Goal: Task Accomplishment & Management: Manage account settings

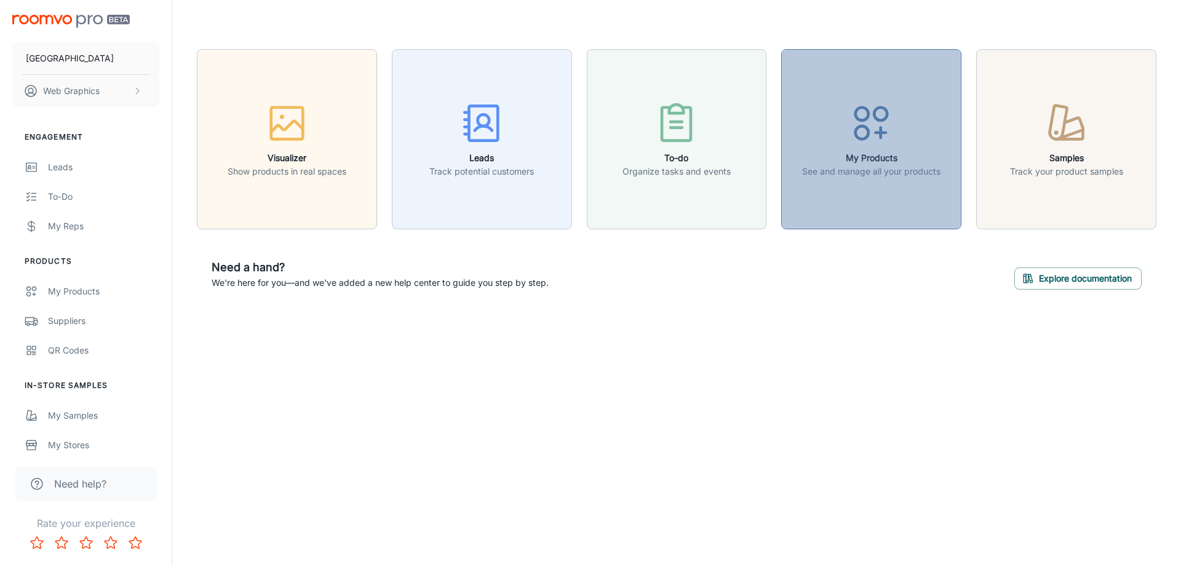
click at [784, 149] on button "My Products See and manage all your products" at bounding box center [871, 139] width 180 height 180
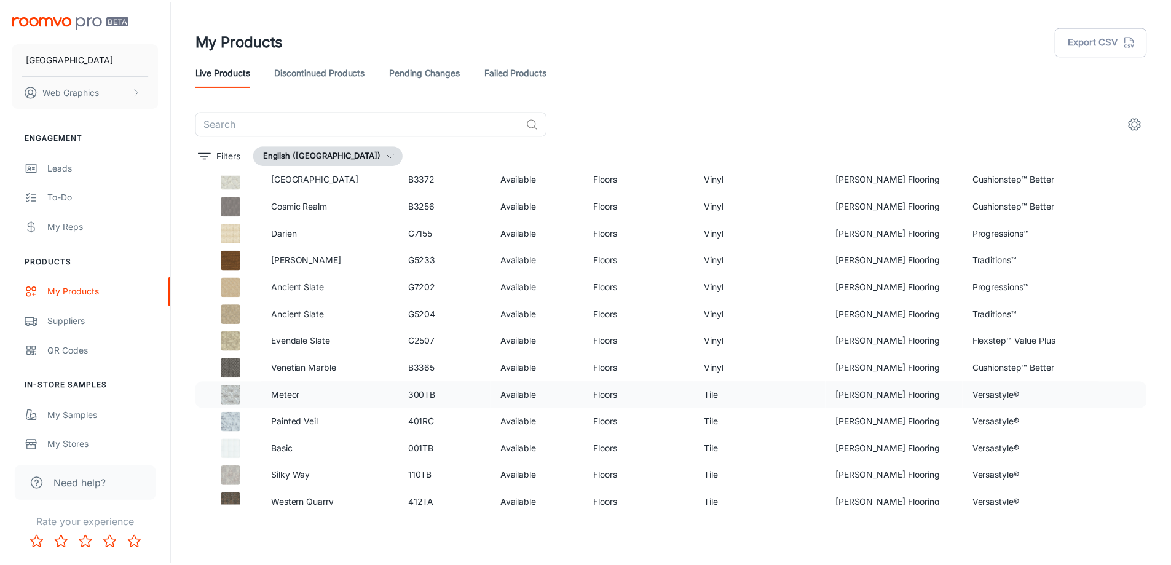
scroll to position [307, 0]
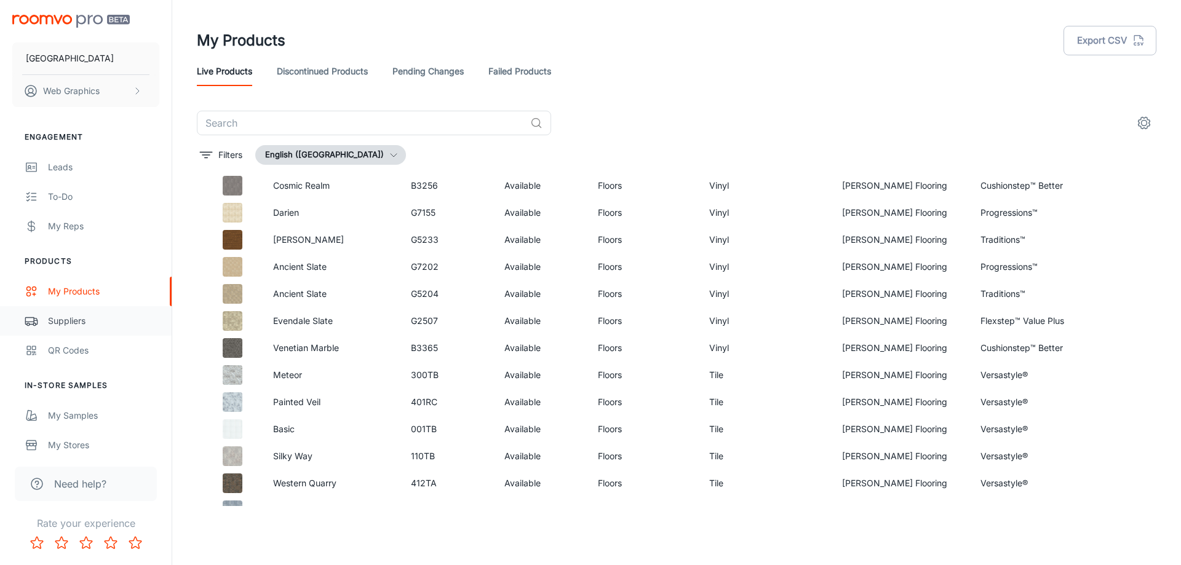
click at [69, 322] on div "Suppliers" at bounding box center [103, 321] width 111 height 14
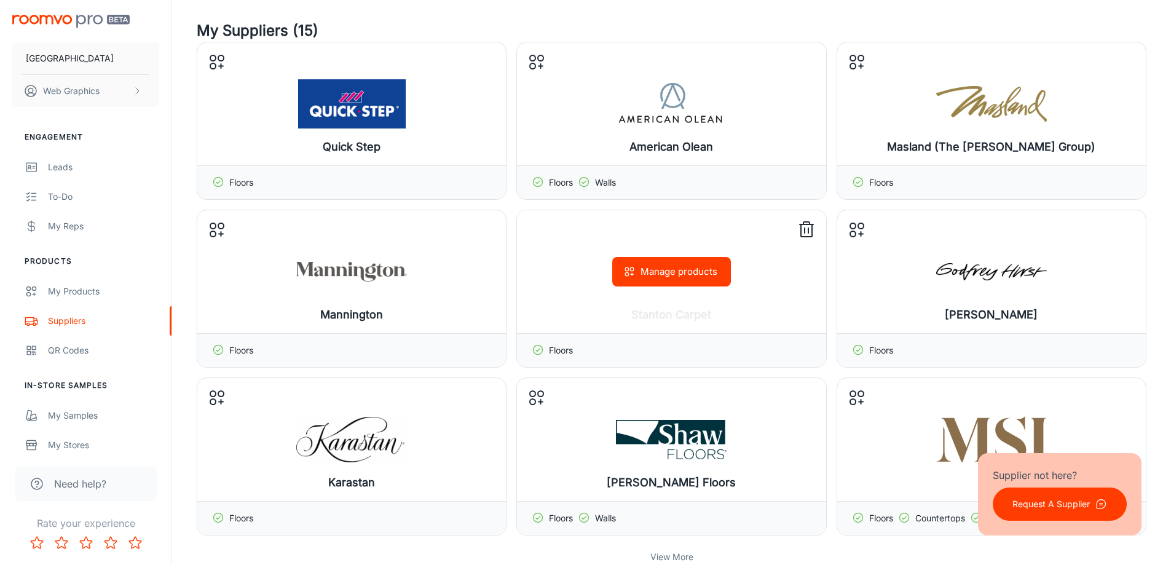
scroll to position [246, 0]
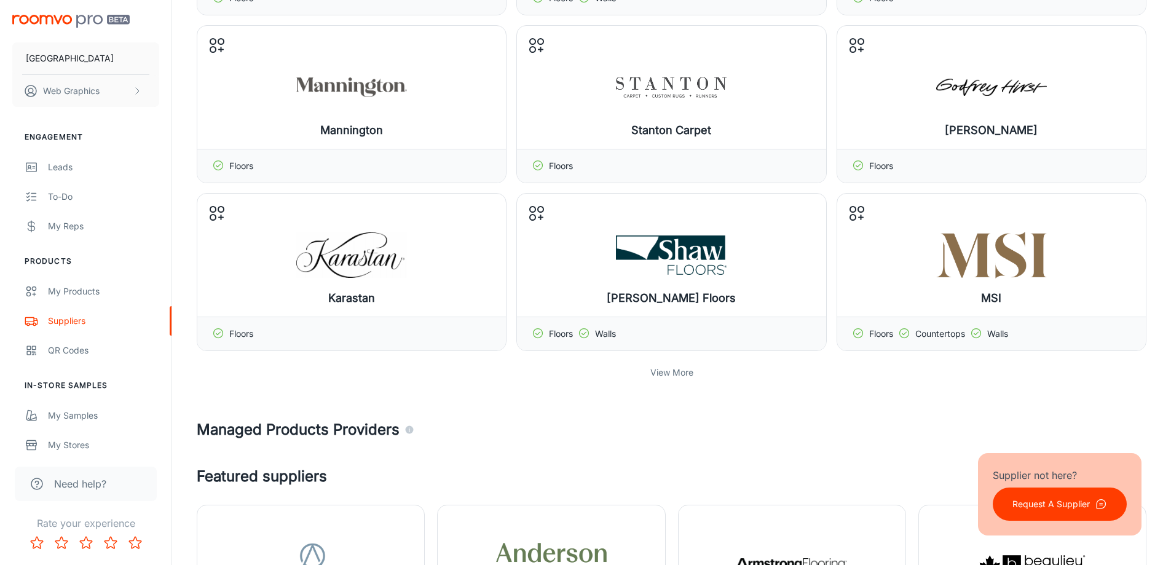
click at [664, 376] on p "View More" at bounding box center [672, 373] width 43 height 14
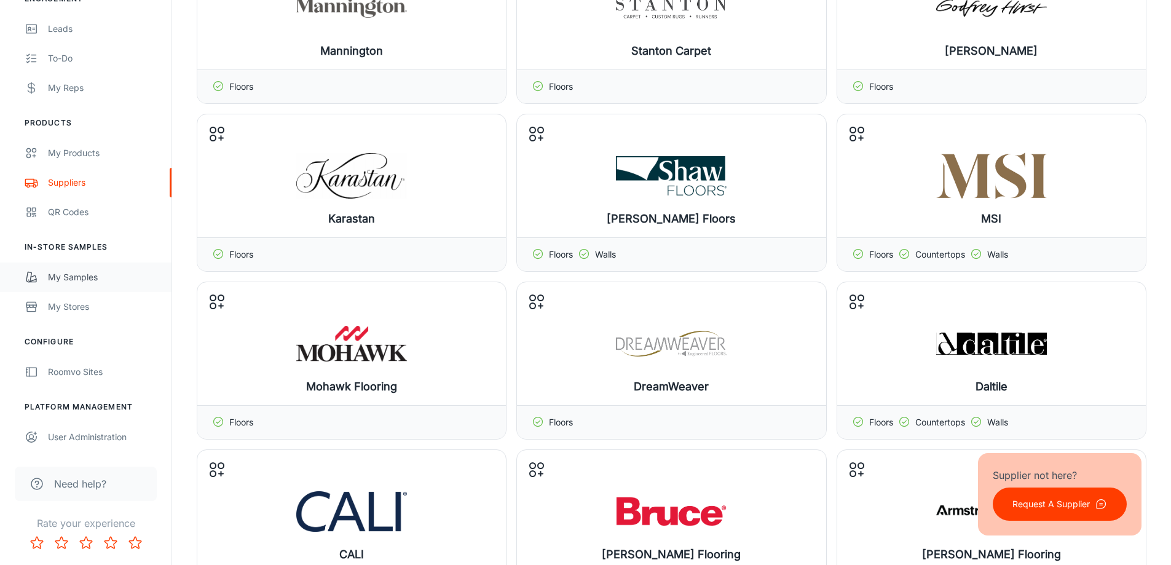
scroll to position [492, 0]
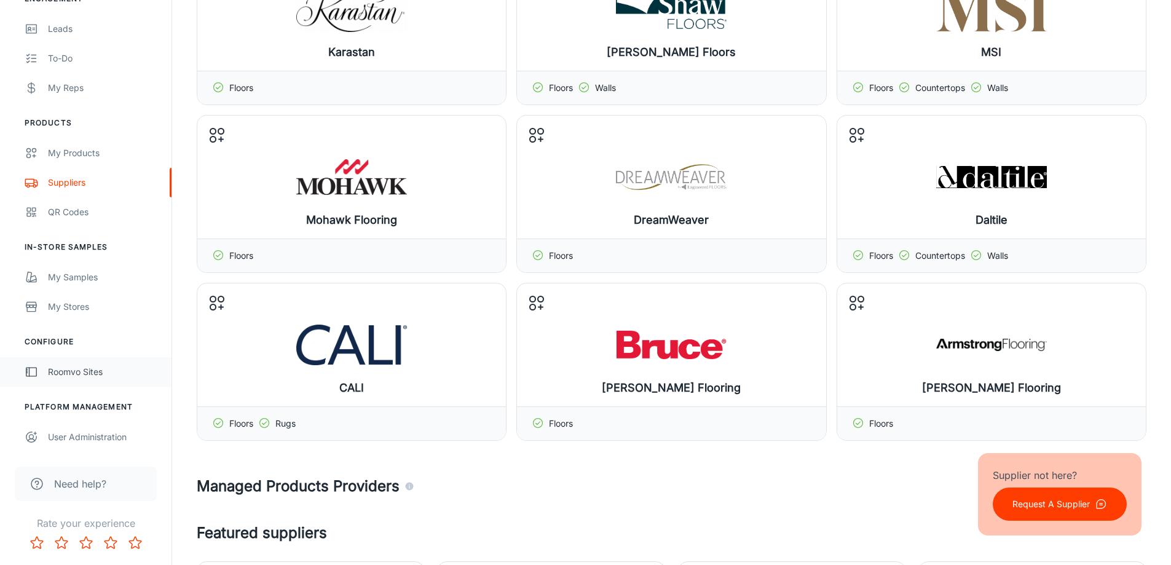
click at [66, 369] on div "Roomvo Sites" at bounding box center [103, 372] width 111 height 14
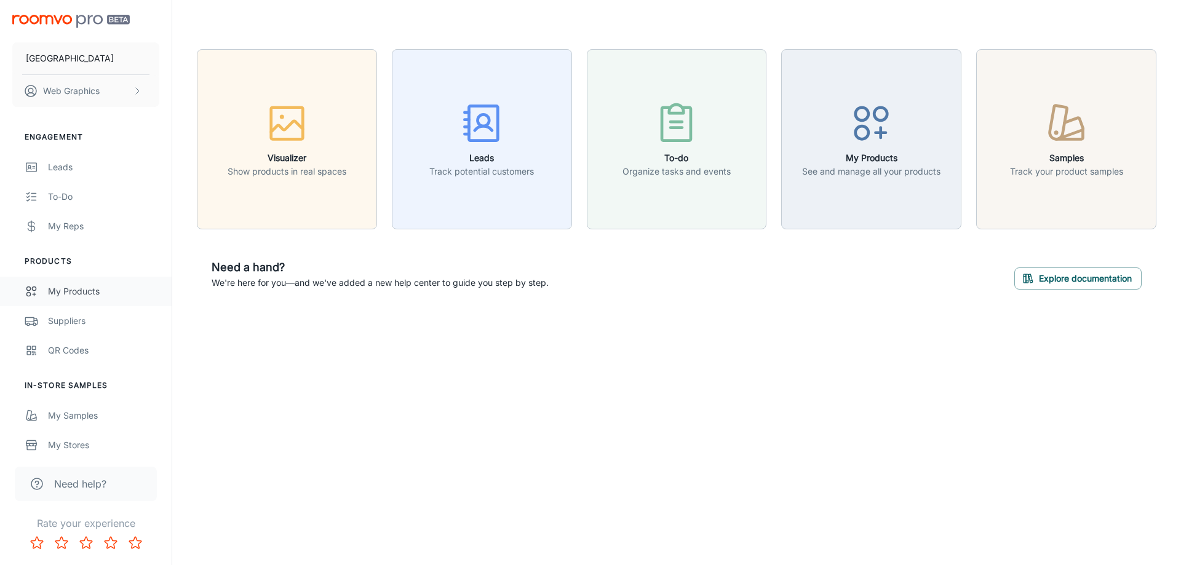
click at [76, 291] on div "My Products" at bounding box center [103, 292] width 111 height 14
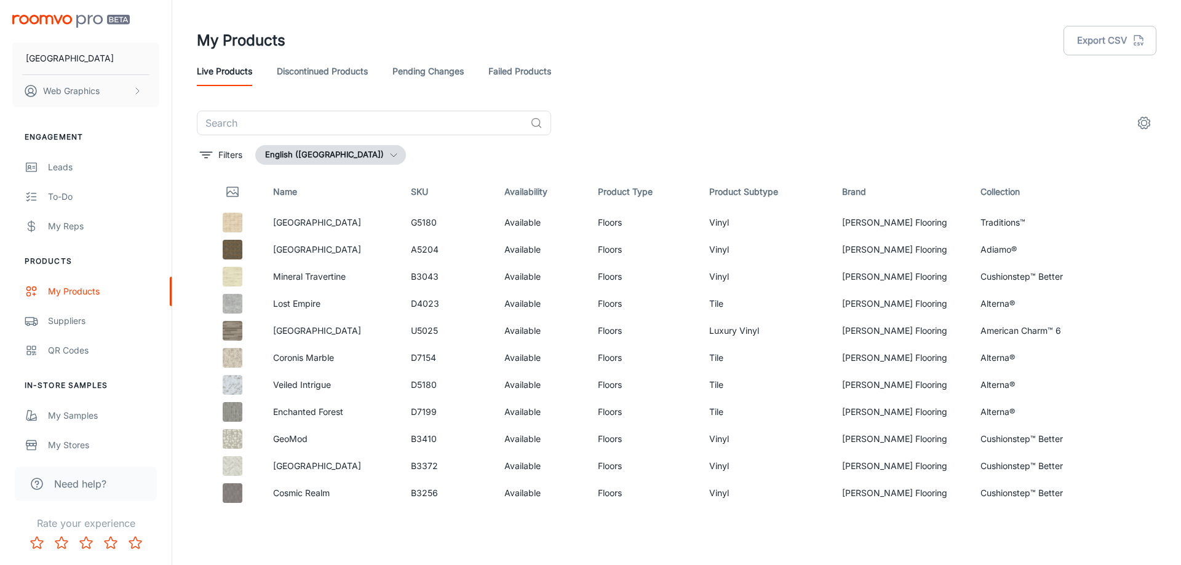
click at [490, 84] on link "Failed Products" at bounding box center [519, 72] width 63 height 30
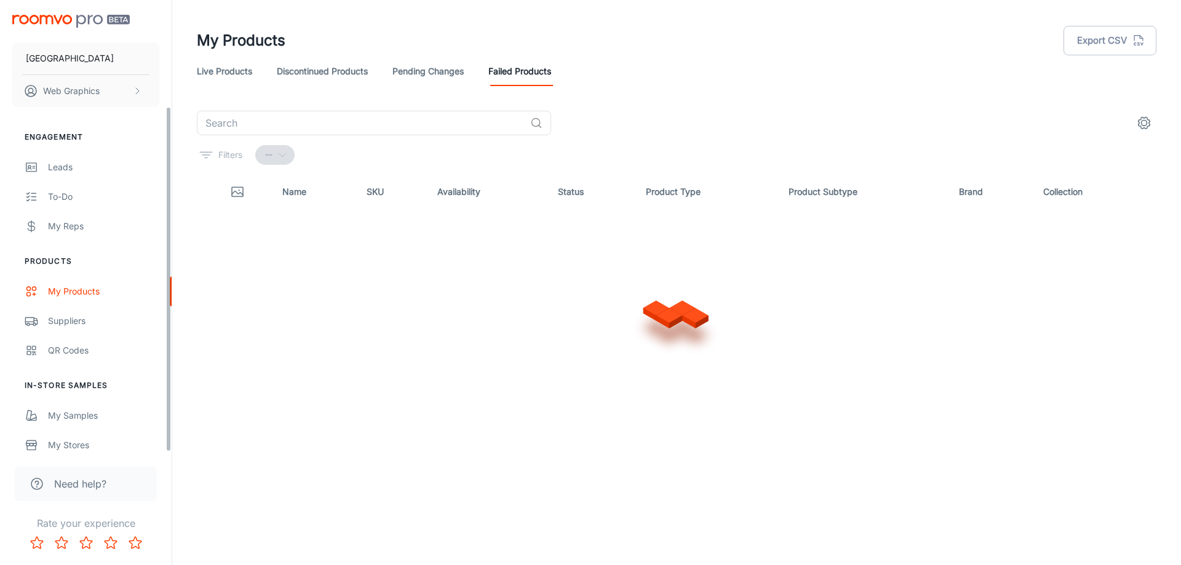
scroll to position [138, 0]
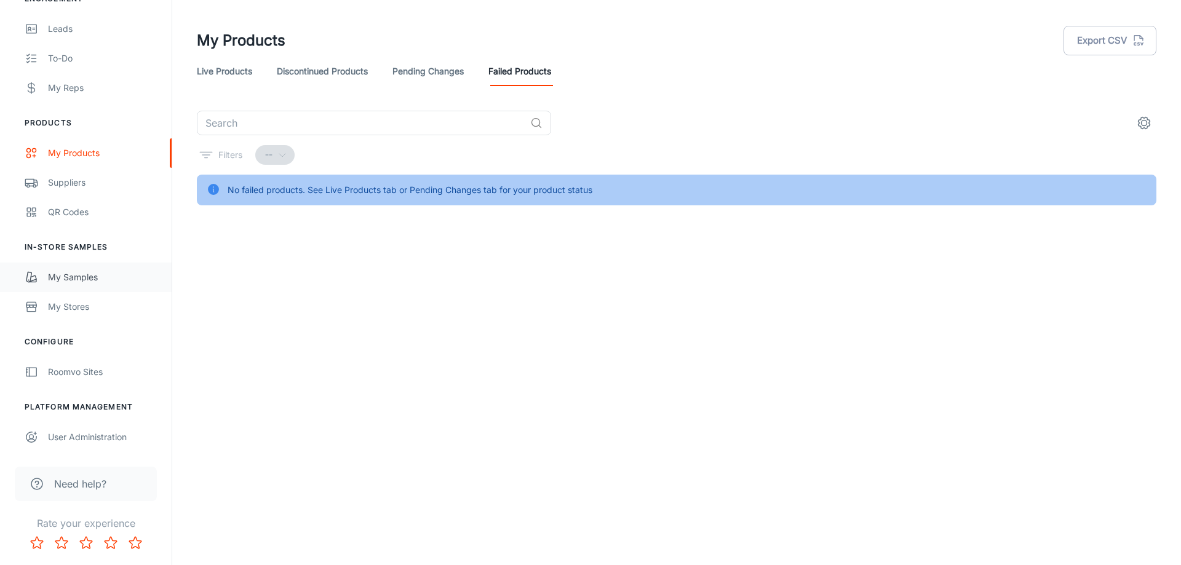
click at [90, 277] on div "My Samples" at bounding box center [103, 278] width 111 height 14
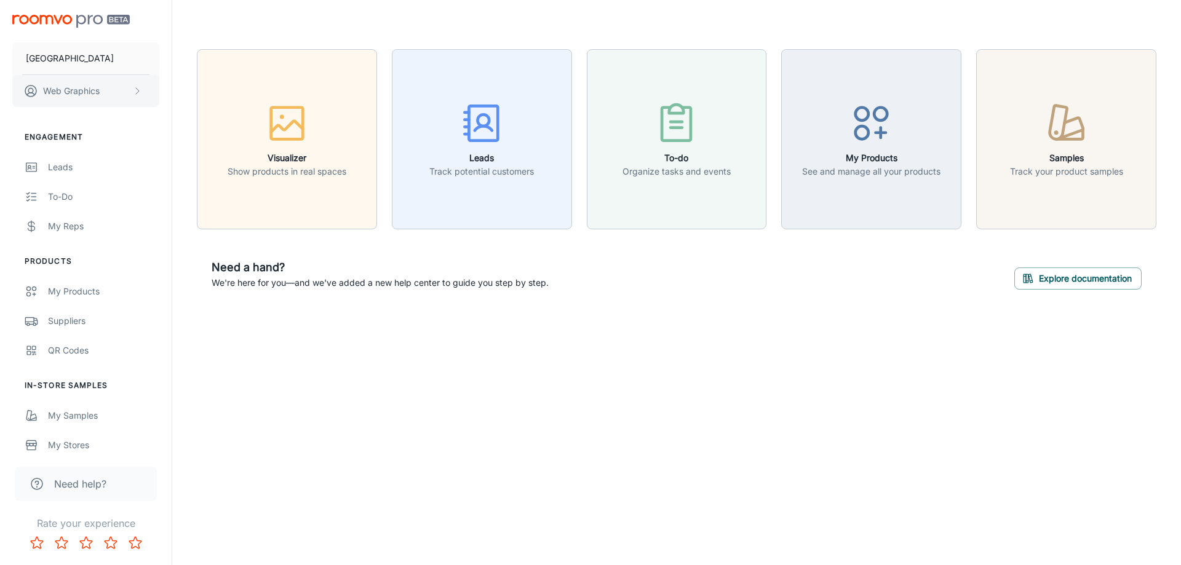
click at [75, 93] on p "Web Graphics" at bounding box center [71, 91] width 57 height 14
click at [172, 93] on li "User Profile" at bounding box center [192, 90] width 66 height 21
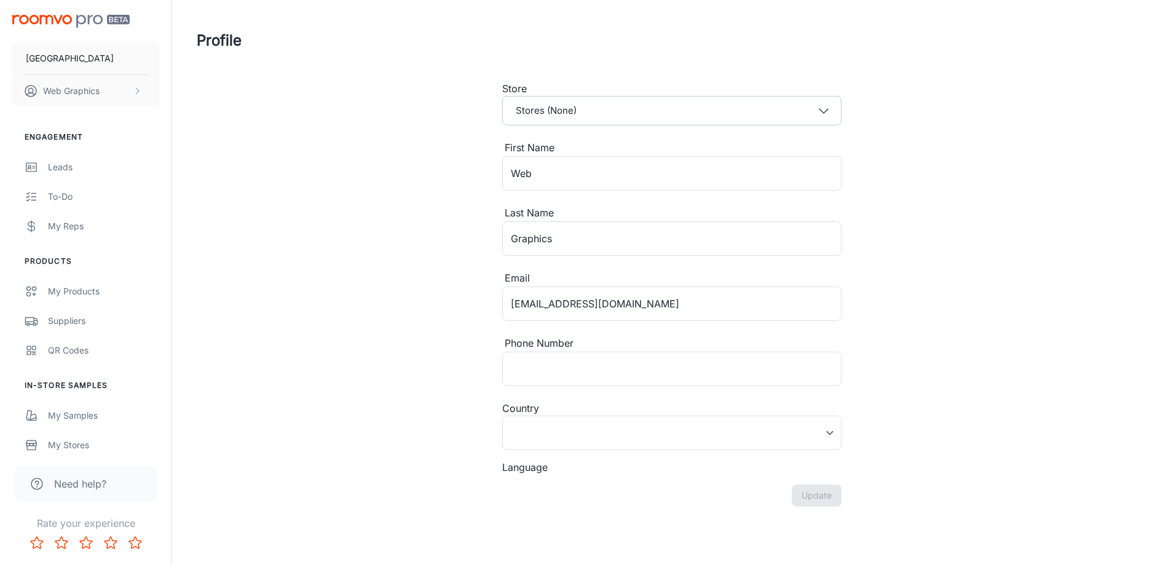
type input "[GEOGRAPHIC_DATA]"
click at [55, 90] on p "Web Graphics" at bounding box center [71, 91] width 57 height 14
click at [58, 168] on div at bounding box center [590, 282] width 1181 height 565
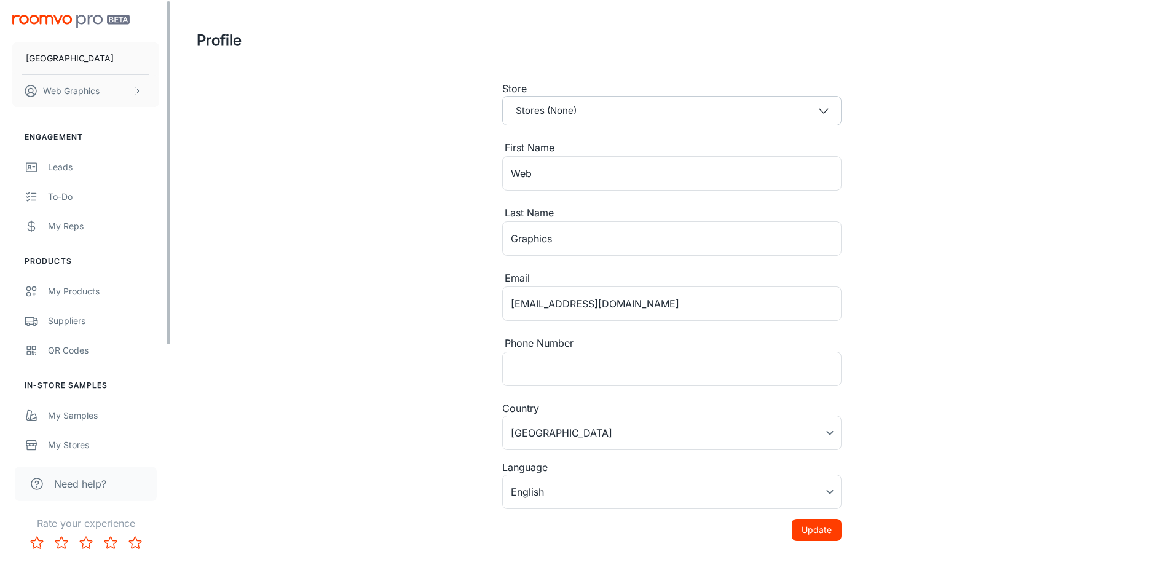
click at [58, 168] on div "Leads" at bounding box center [103, 167] width 111 height 14
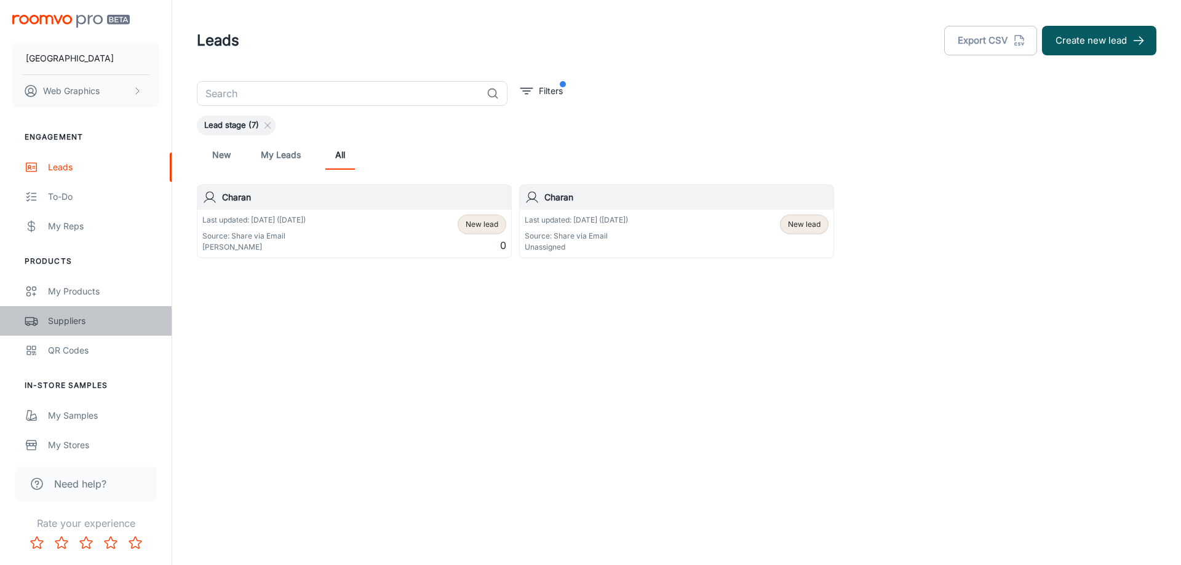
click at [71, 325] on div "Suppliers" at bounding box center [103, 321] width 111 height 14
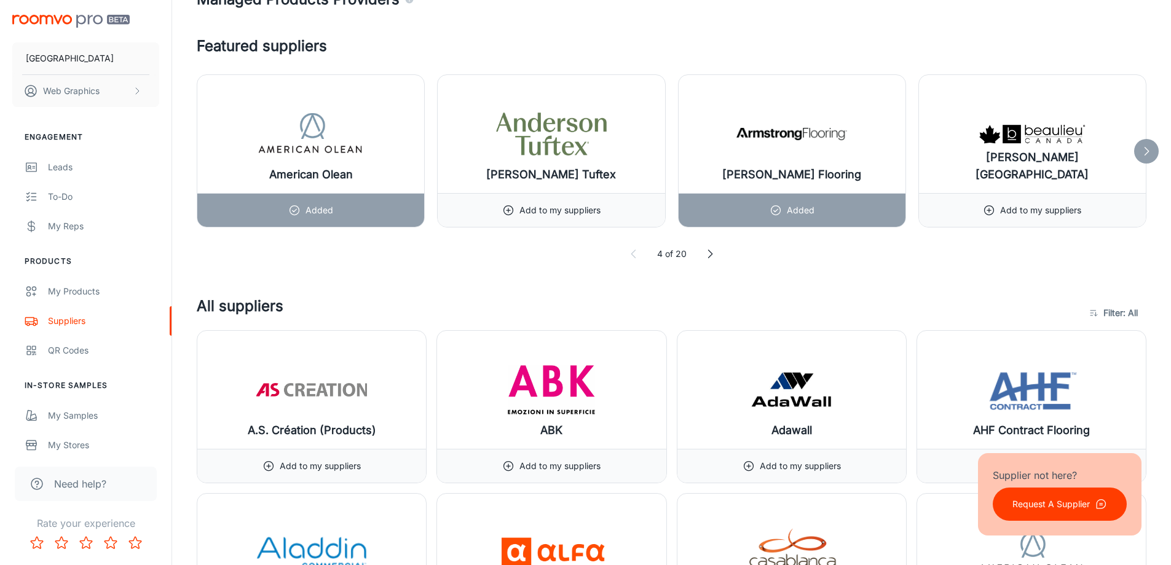
scroll to position [246, 0]
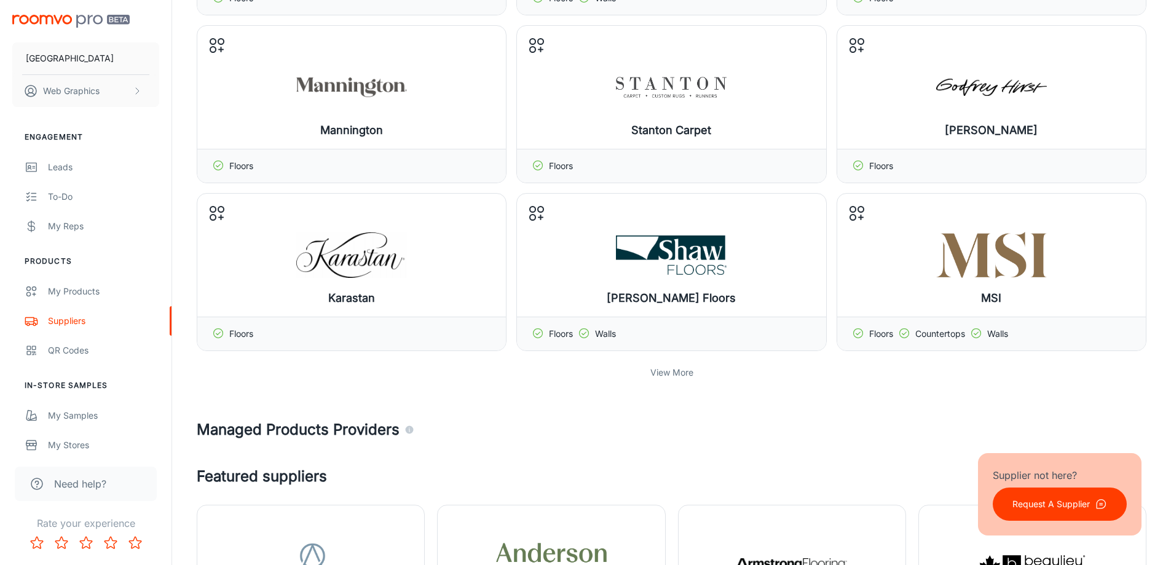
click at [668, 378] on p "View More" at bounding box center [672, 373] width 43 height 14
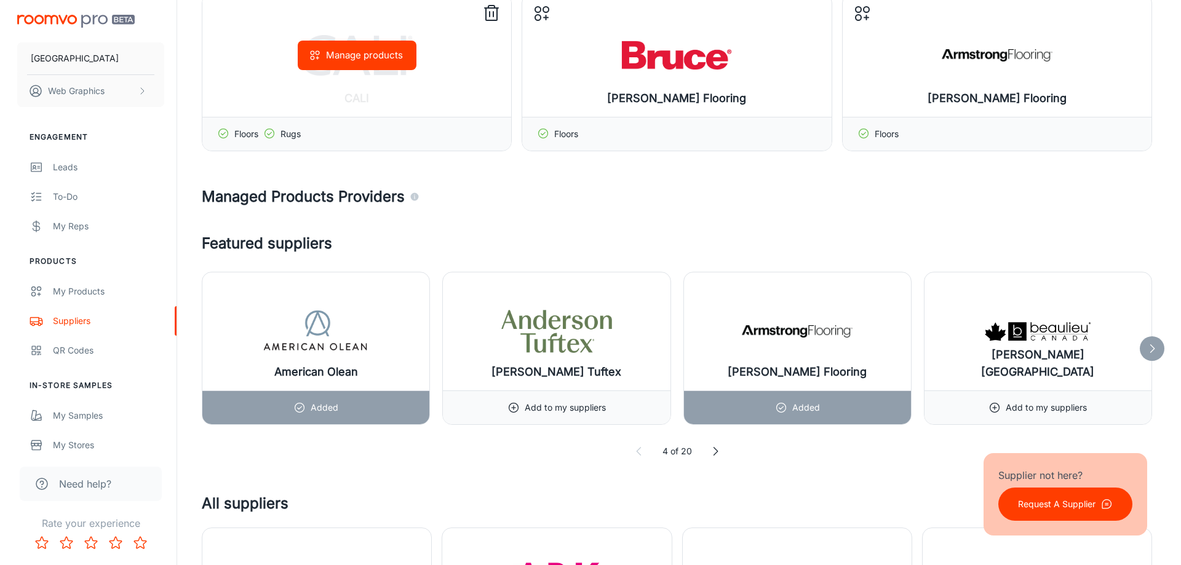
scroll to position [615, 0]
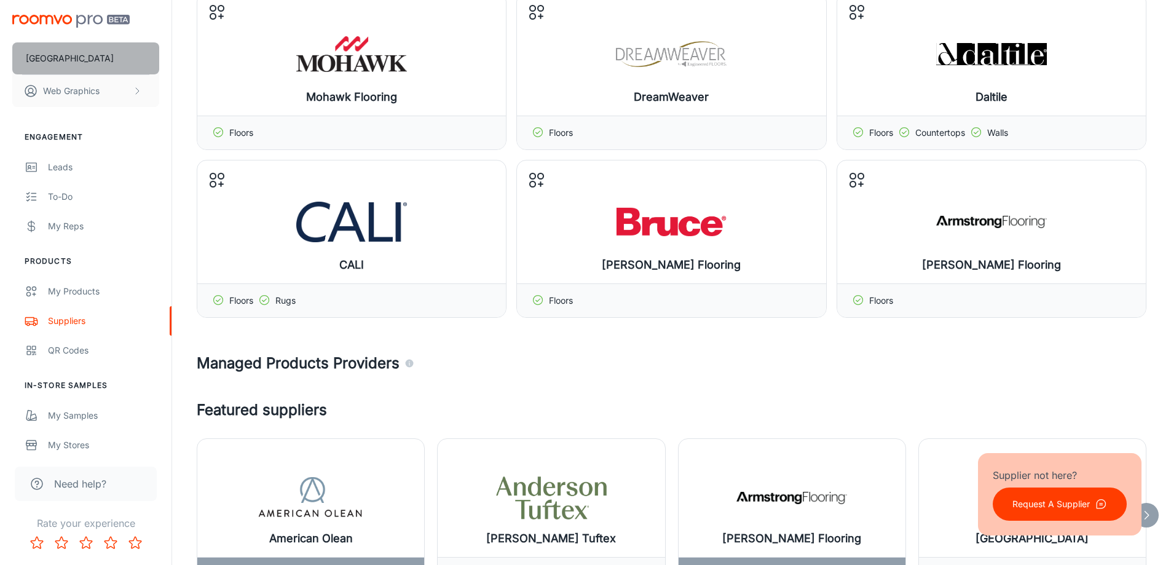
click at [91, 60] on button "[GEOGRAPHIC_DATA]" at bounding box center [85, 58] width 147 height 32
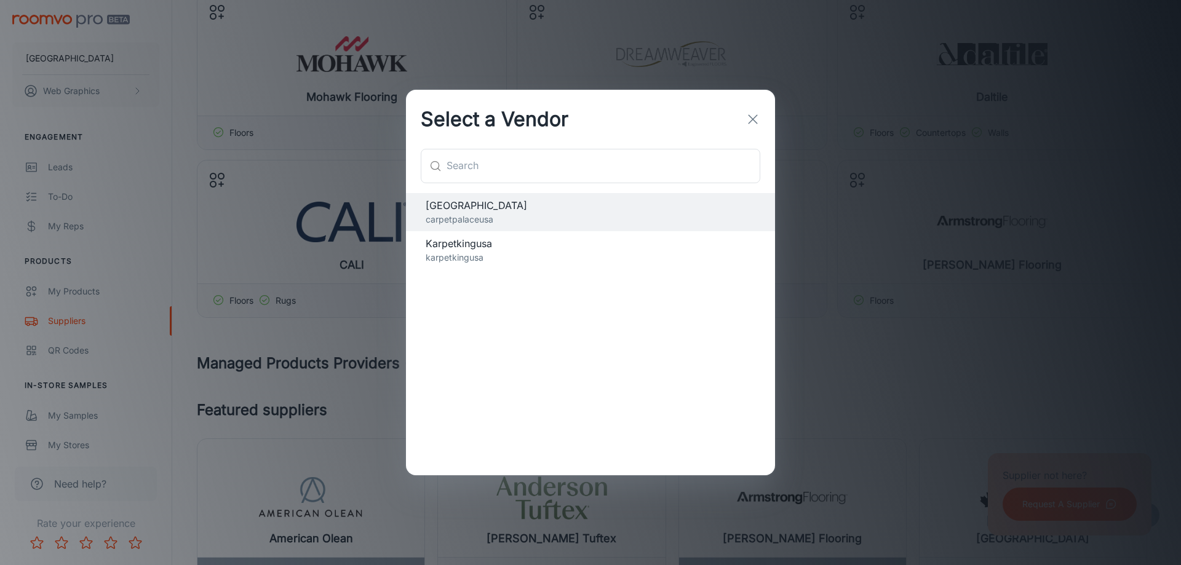
click at [523, 254] on p "karpetkingusa" at bounding box center [591, 258] width 330 height 14
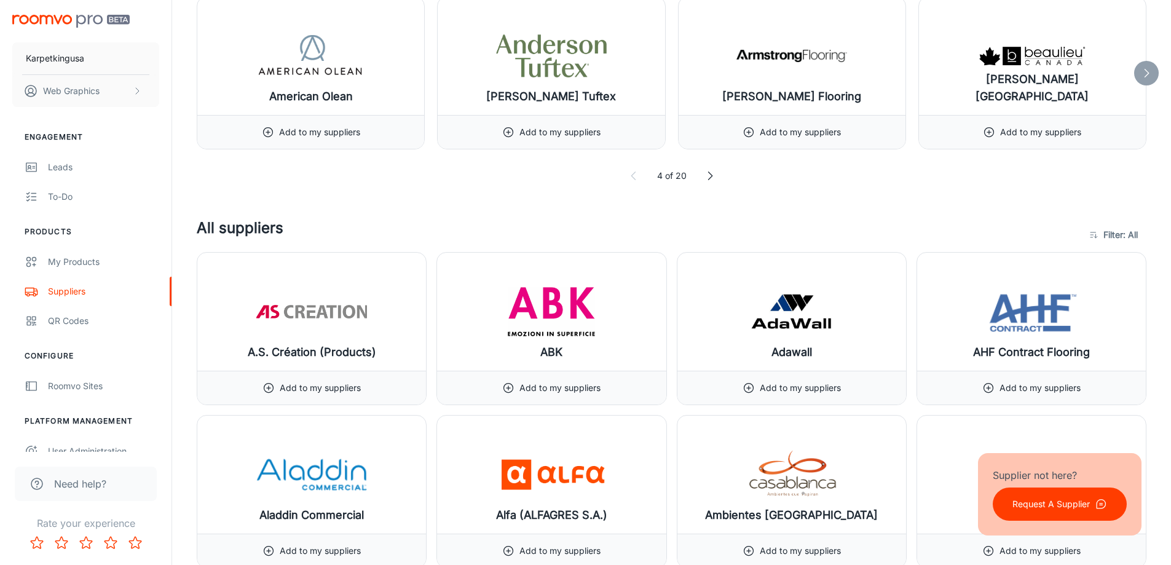
scroll to position [430, 0]
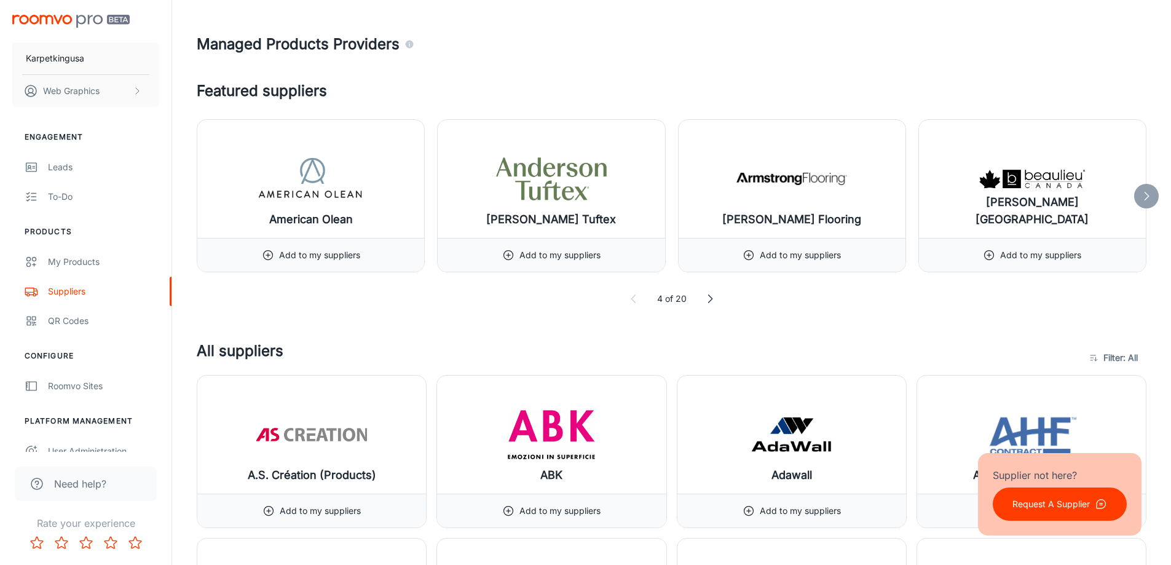
click at [1149, 198] on icon at bounding box center [1147, 196] width 12 height 12
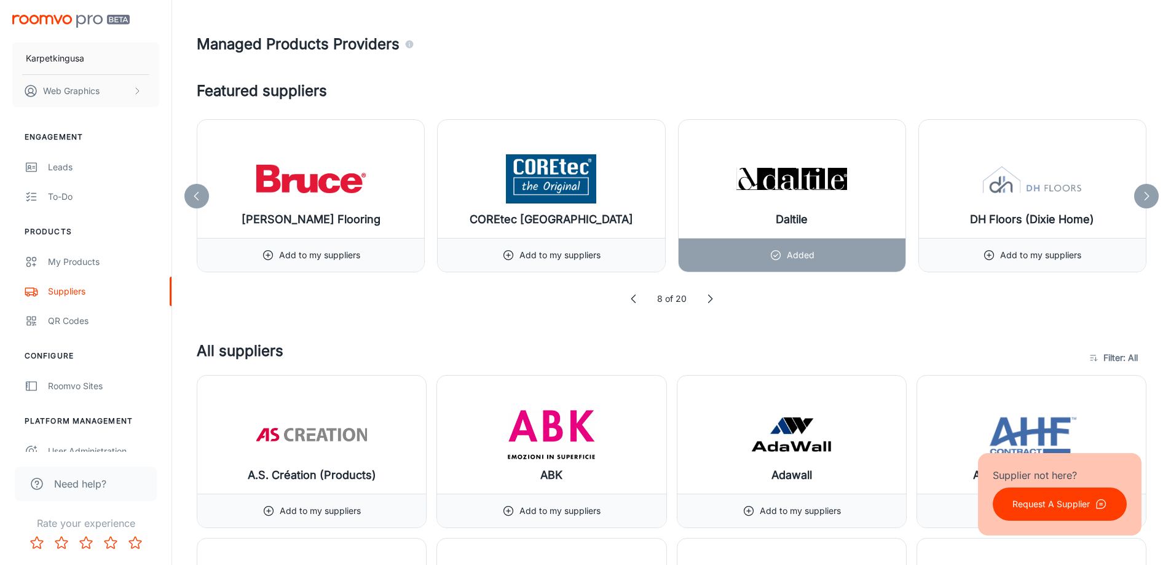
click at [1149, 198] on icon at bounding box center [1147, 196] width 12 height 12
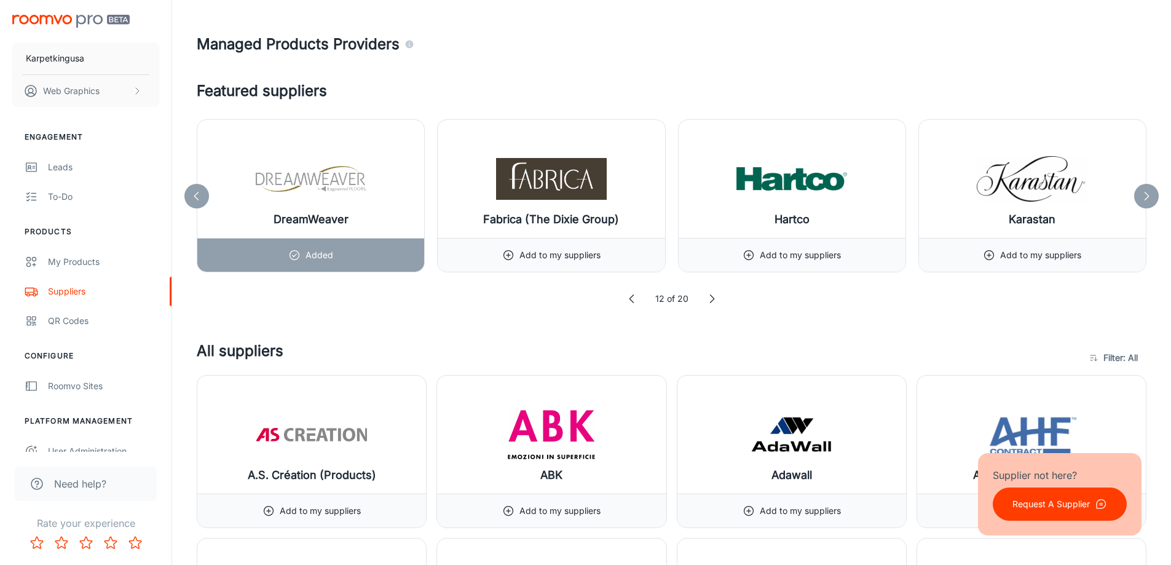
click at [1149, 198] on icon at bounding box center [1147, 196] width 12 height 12
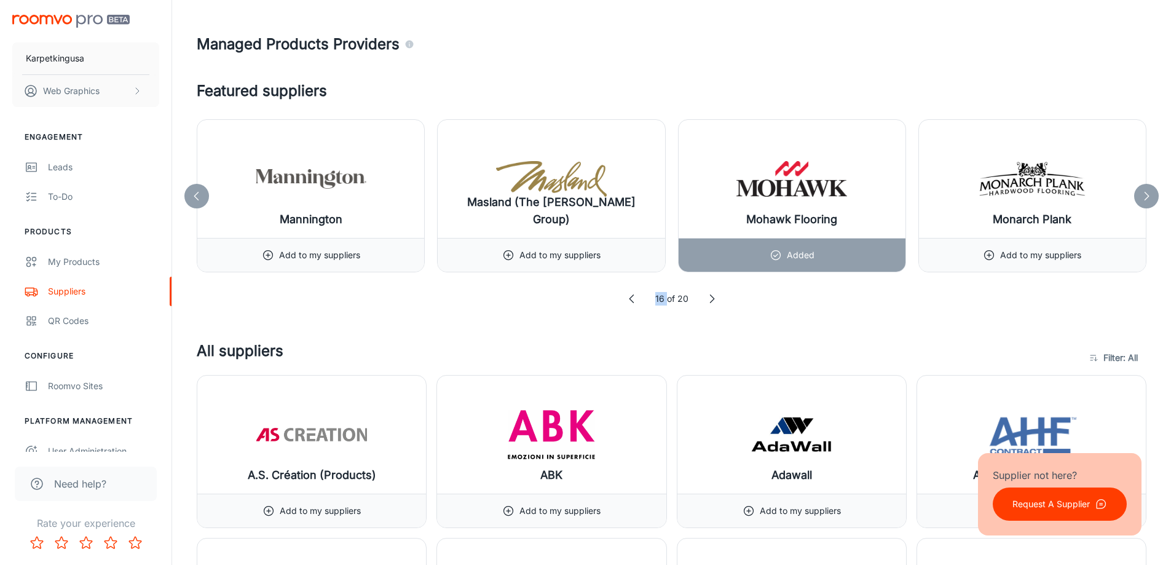
click at [1149, 198] on icon at bounding box center [1147, 196] width 12 height 12
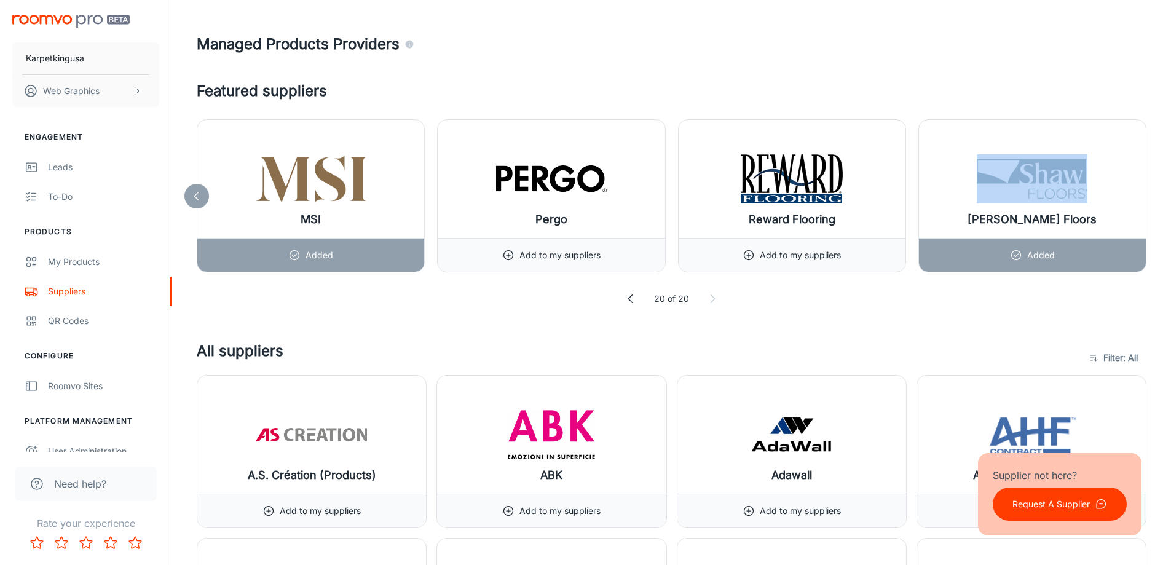
click at [628, 297] on icon at bounding box center [631, 299] width 12 height 12
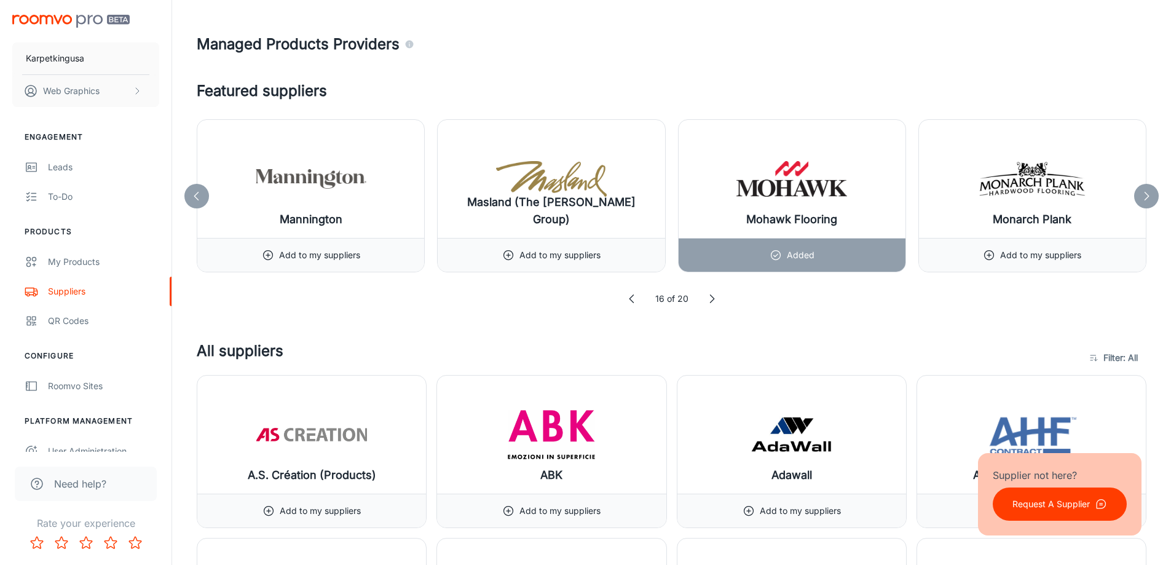
click at [628, 297] on icon at bounding box center [632, 299] width 12 height 12
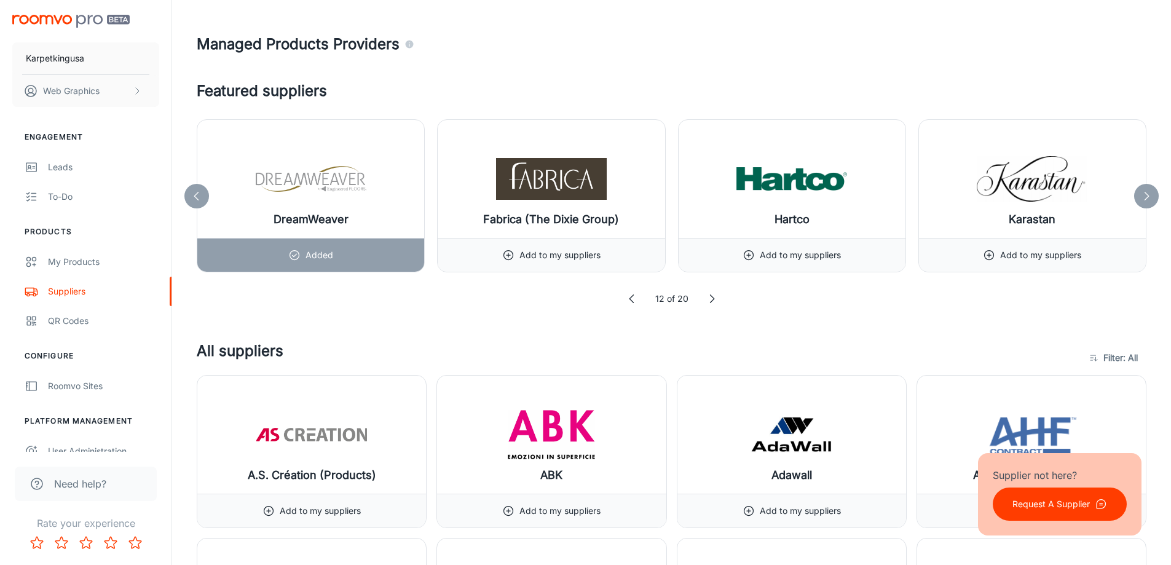
click at [628, 297] on icon at bounding box center [632, 299] width 12 height 12
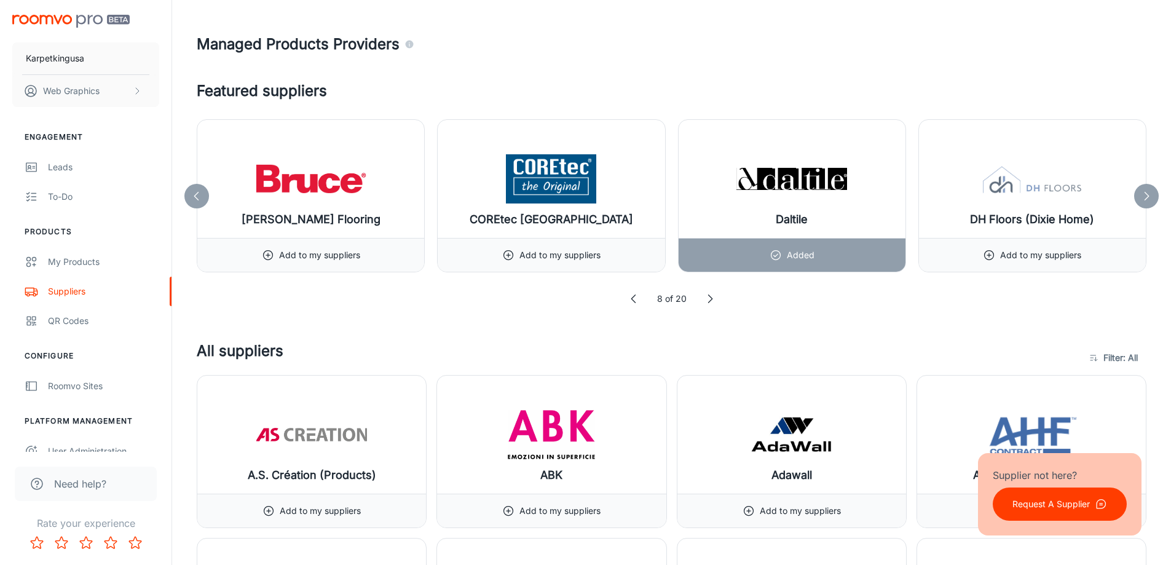
click at [628, 297] on icon at bounding box center [634, 299] width 12 height 12
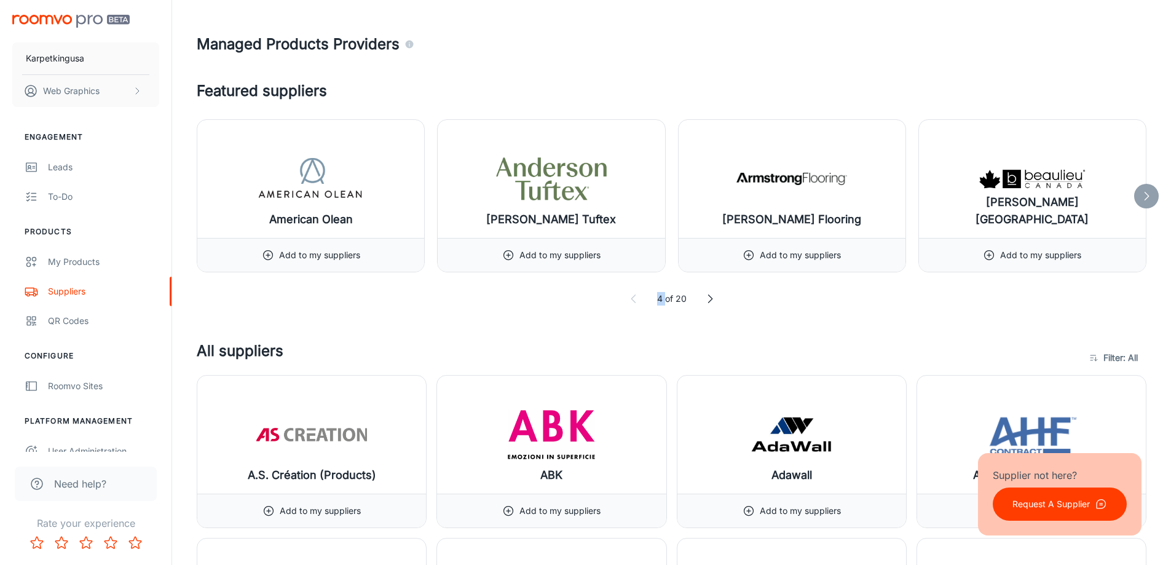
click at [628, 297] on icon at bounding box center [634, 299] width 12 height 12
click at [711, 300] on icon at bounding box center [710, 299] width 12 height 12
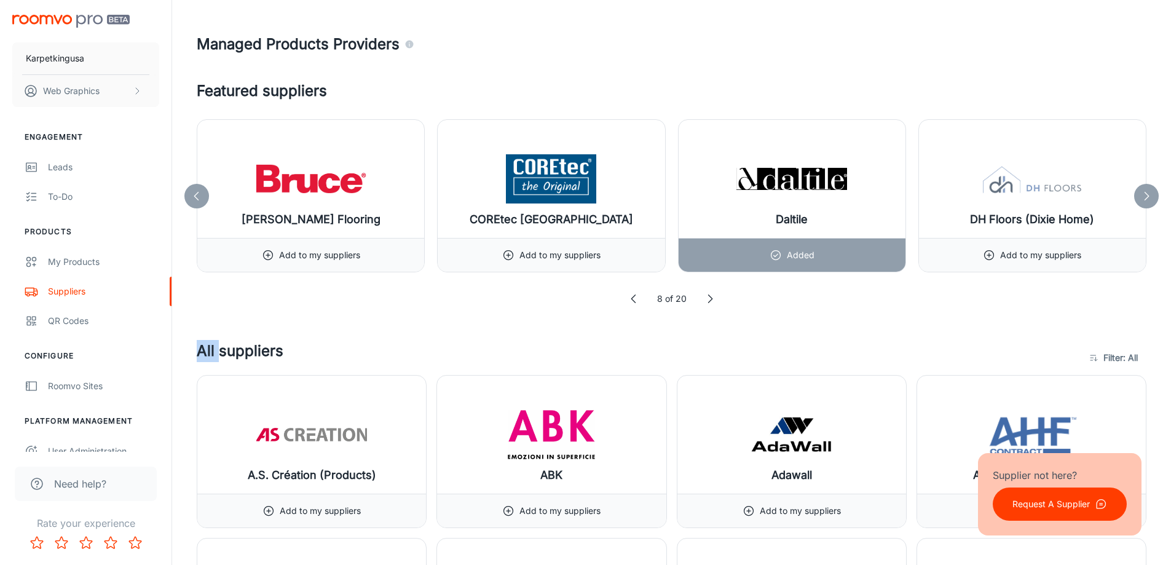
click at [711, 300] on polyline at bounding box center [710, 299] width 4 height 8
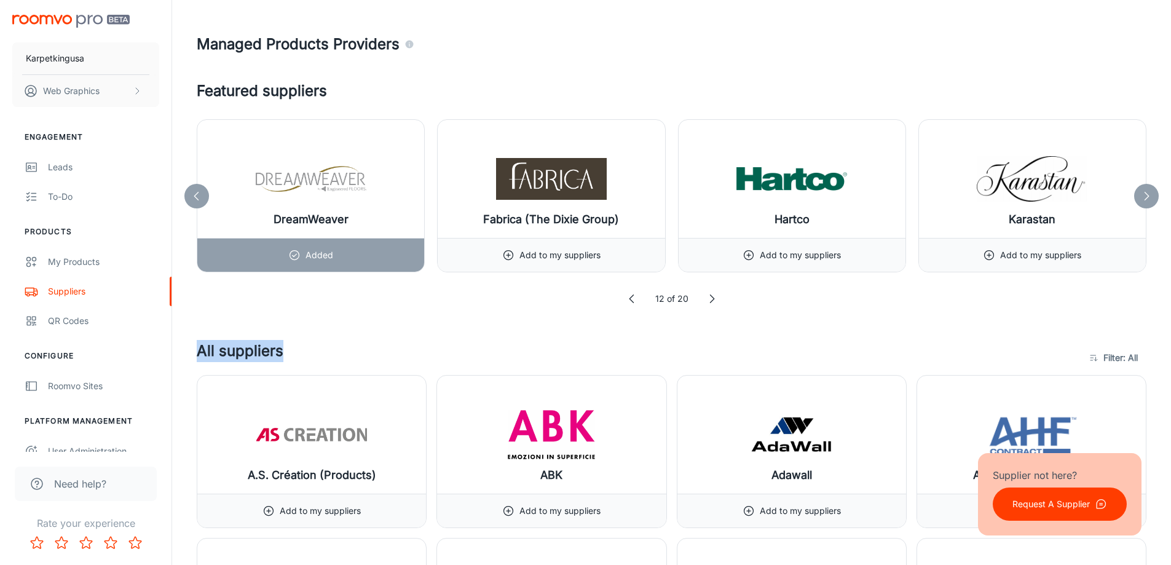
click at [710, 299] on icon at bounding box center [712, 299] width 12 height 12
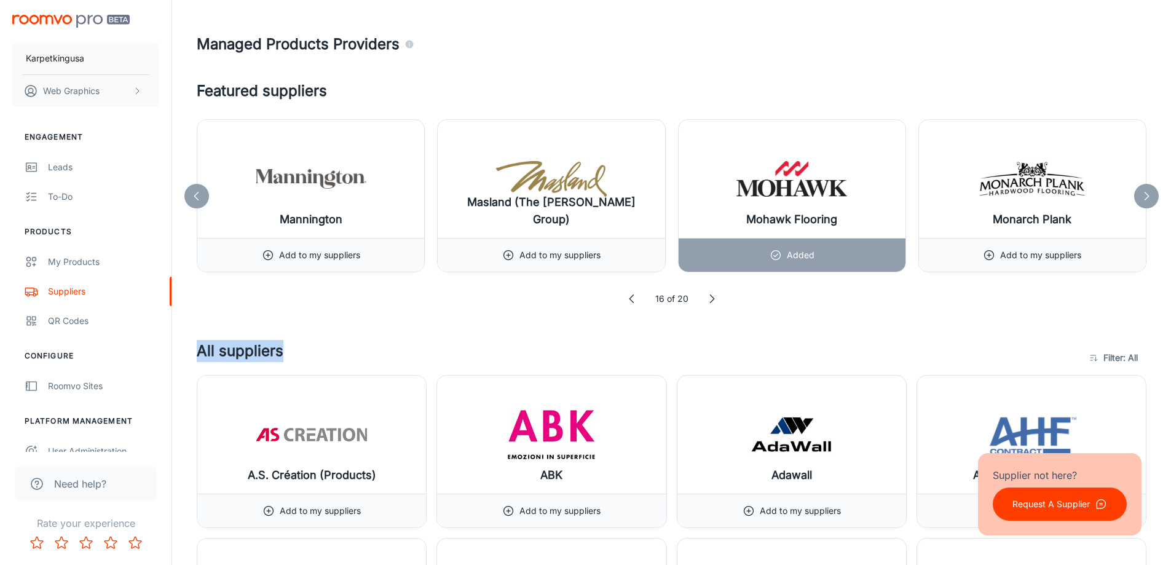
click at [710, 299] on icon at bounding box center [712, 299] width 12 height 12
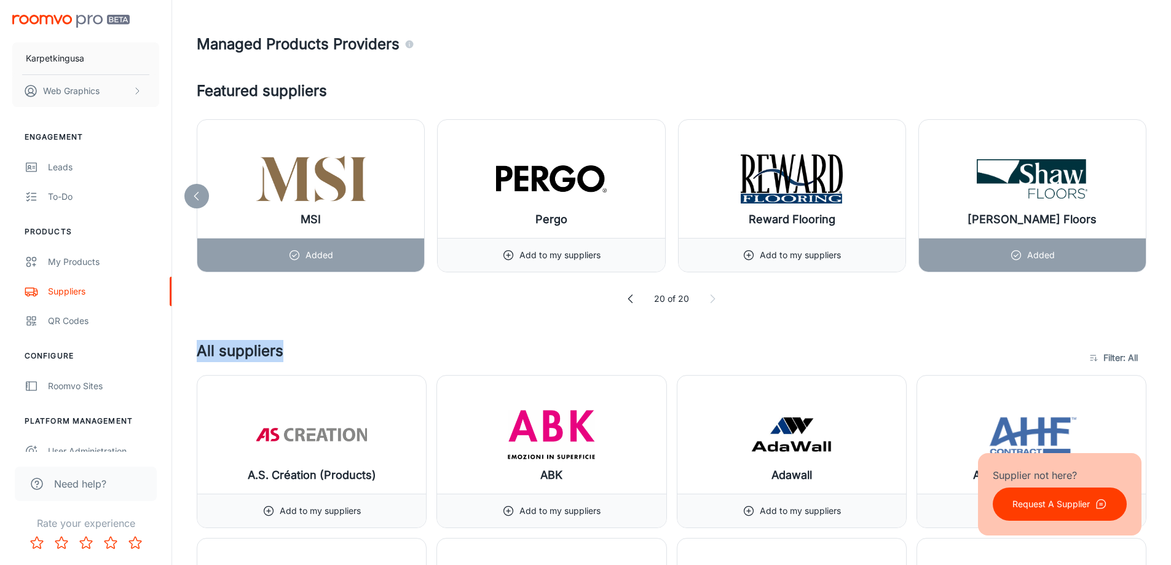
click at [710, 299] on icon at bounding box center [713, 299] width 12 height 12
click at [710, 298] on icon at bounding box center [713, 299] width 12 height 12
click at [628, 296] on icon at bounding box center [631, 299] width 12 height 12
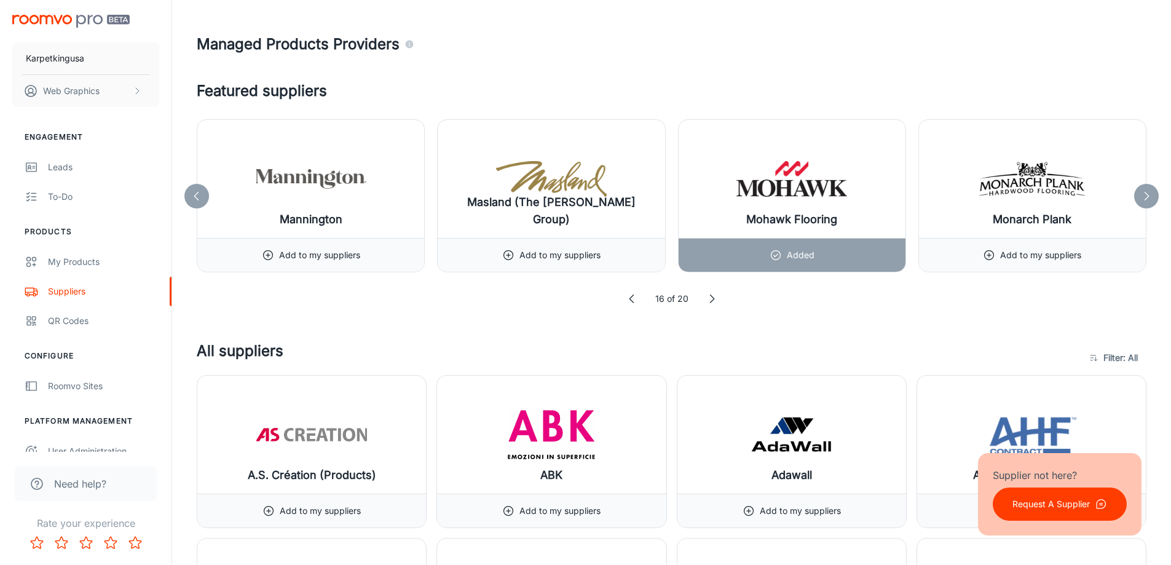
click at [628, 296] on icon at bounding box center [632, 299] width 12 height 12
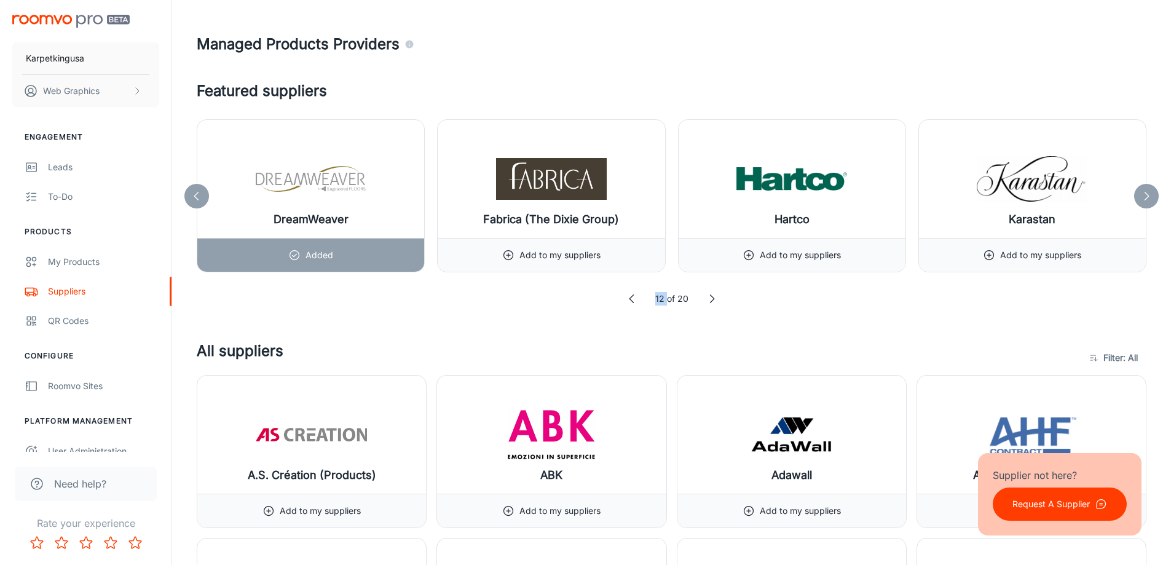
click at [628, 296] on icon at bounding box center [632, 299] width 12 height 12
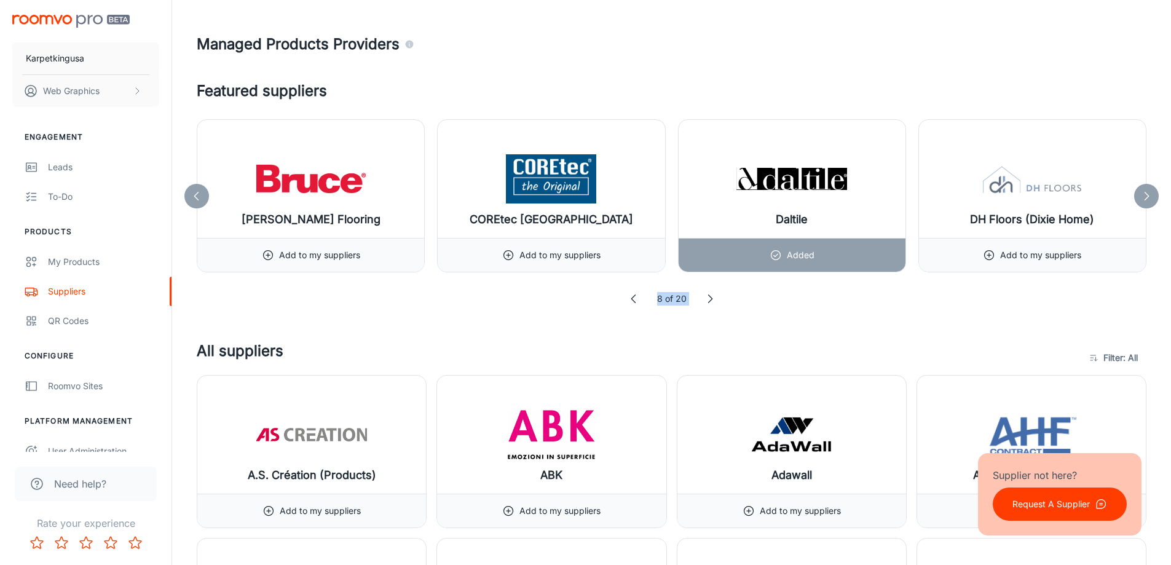
click at [628, 296] on icon at bounding box center [634, 299] width 12 height 12
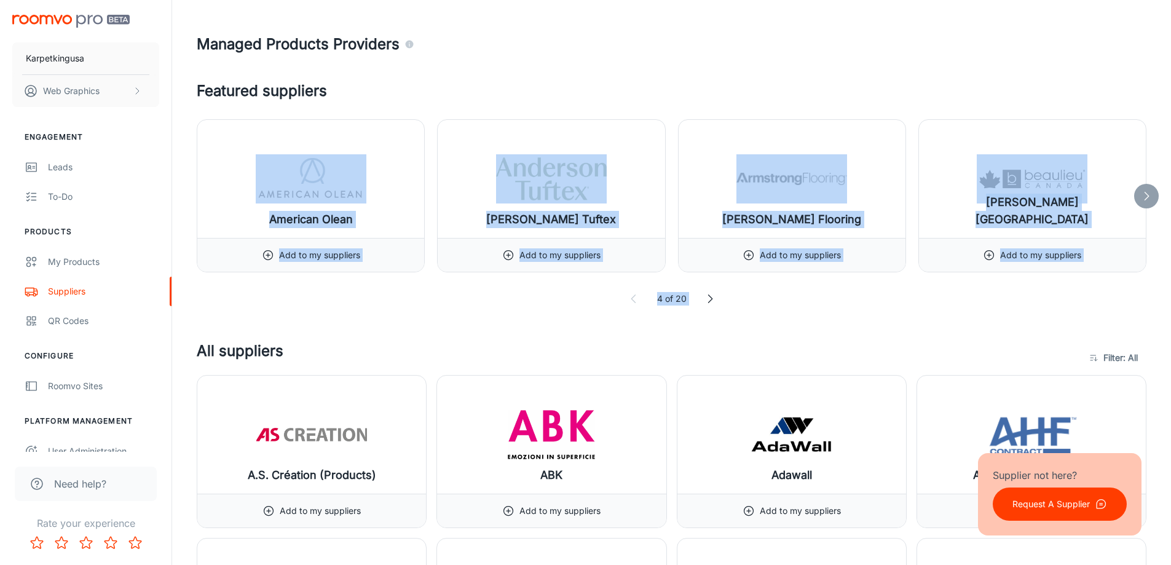
click at [628, 296] on icon at bounding box center [634, 299] width 12 height 12
click at [705, 301] on icon at bounding box center [710, 299] width 12 height 12
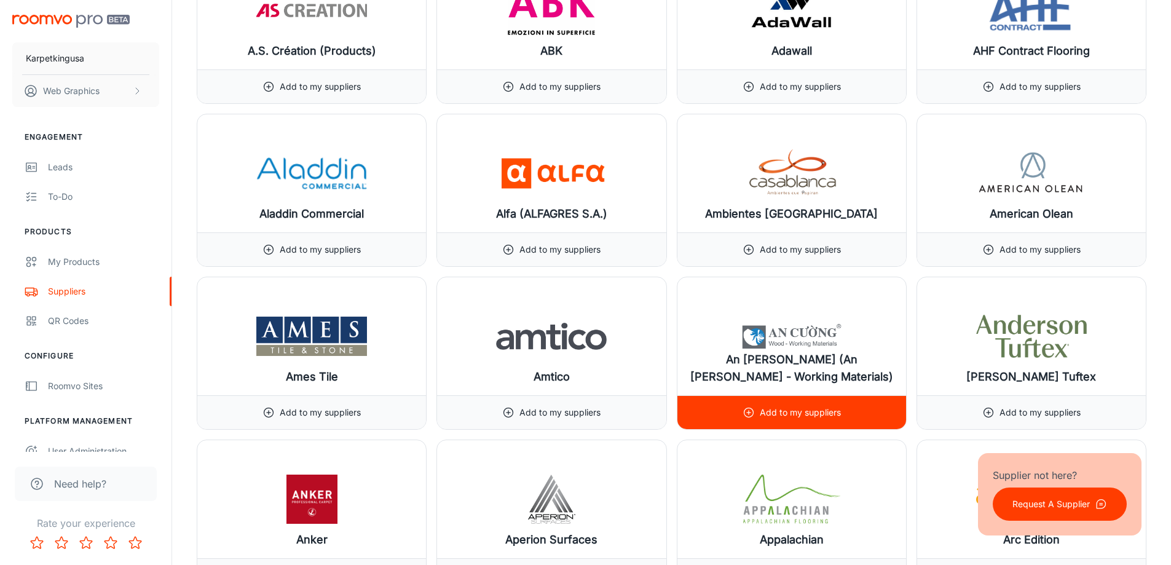
scroll to position [861, 0]
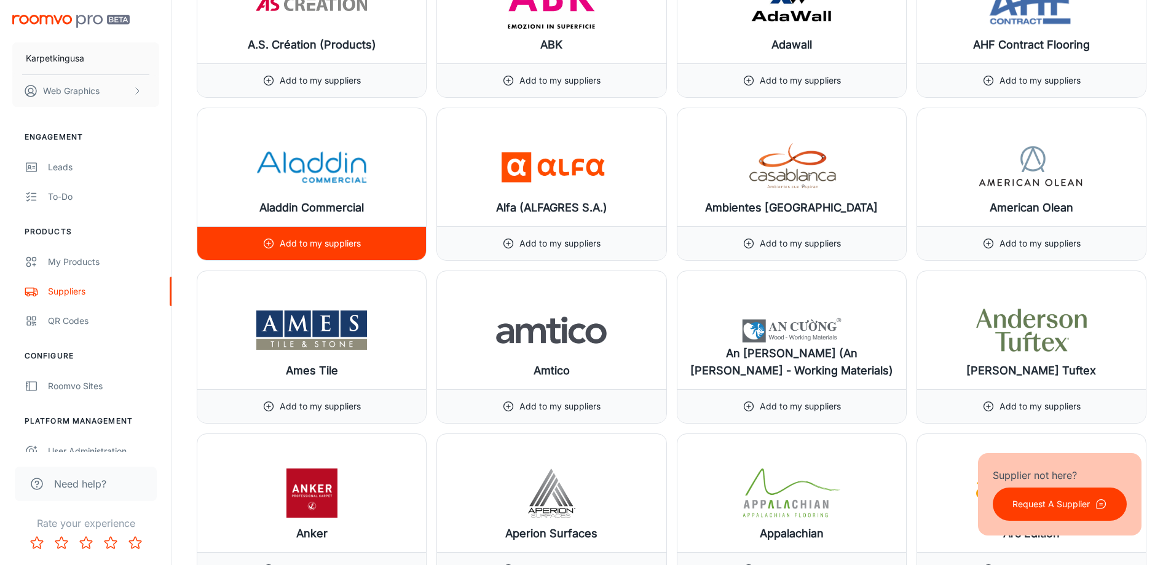
click at [353, 249] on p "Add to my suppliers" at bounding box center [320, 244] width 81 height 14
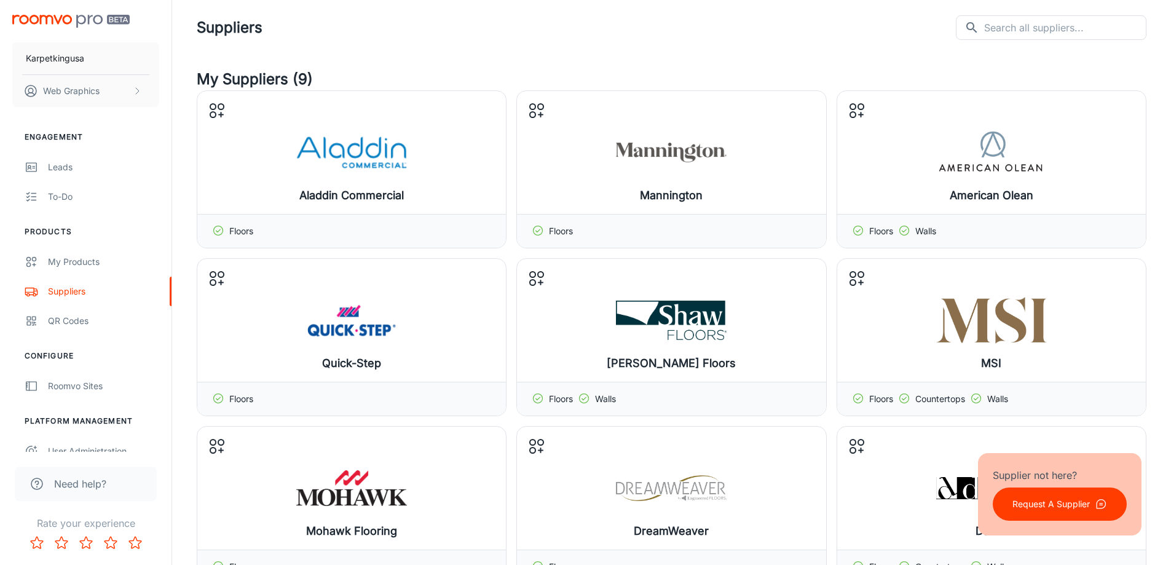
scroll to position [0, 0]
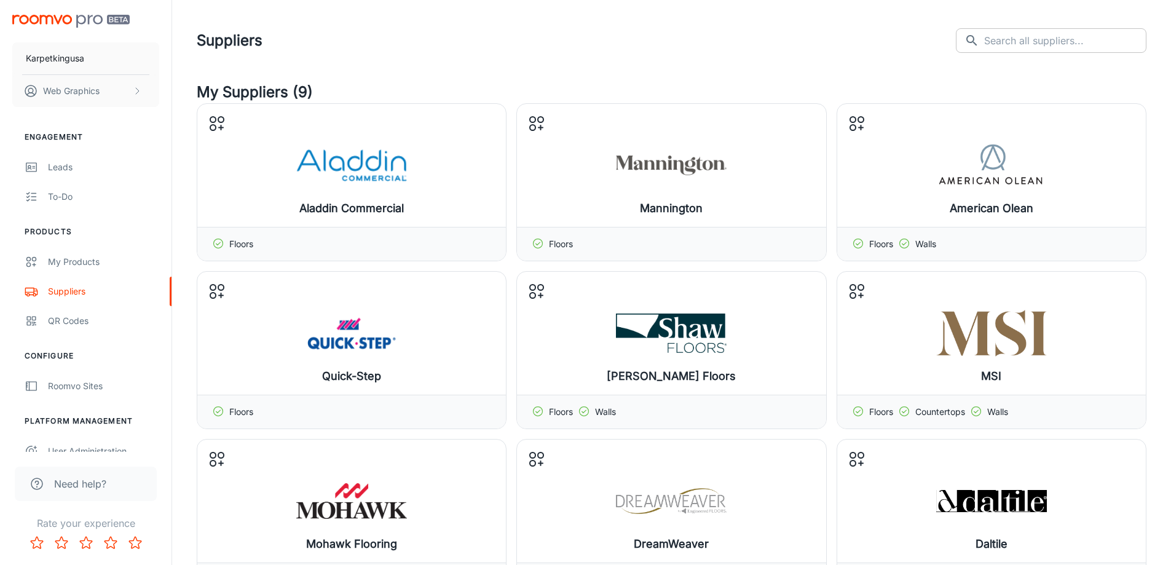
click at [1023, 45] on input "text" at bounding box center [1065, 40] width 162 height 25
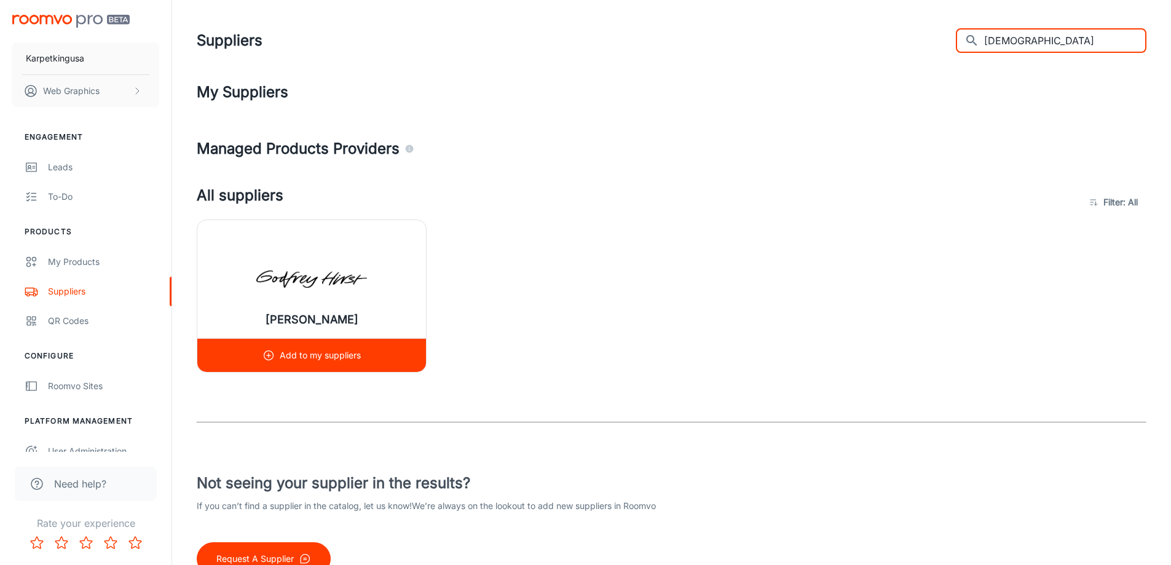
type input "[DEMOGRAPHIC_DATA]"
click at [322, 351] on p "Add to my suppliers" at bounding box center [320, 356] width 81 height 14
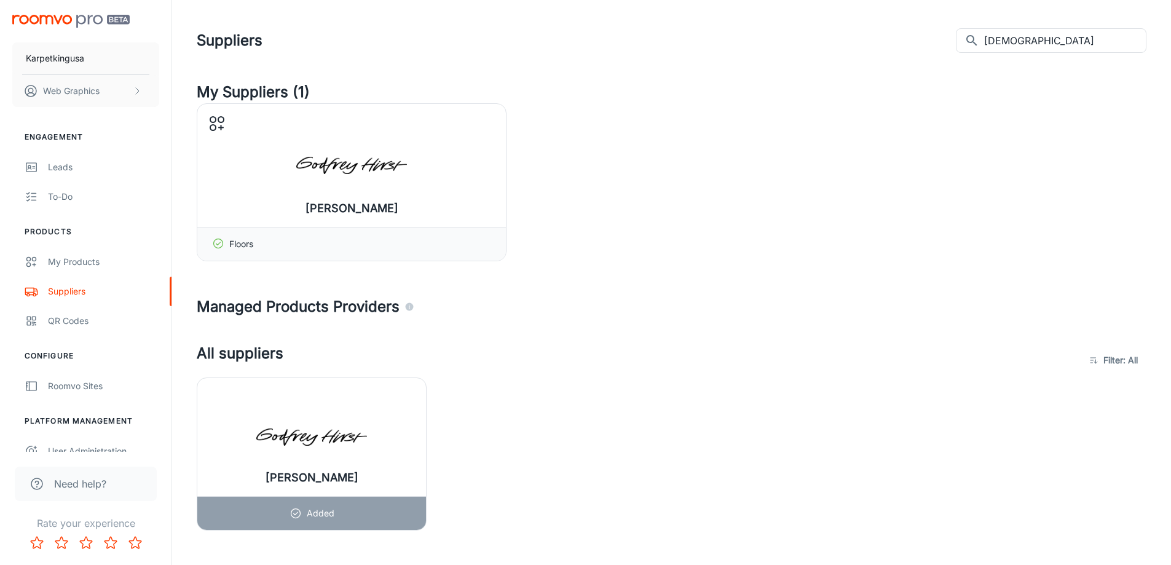
drag, startPoint x: 1037, startPoint y: 38, endPoint x: 879, endPoint y: 38, distance: 157.4
click at [902, 36] on div "Suppliers ​ god ​" at bounding box center [672, 41] width 950 height 32
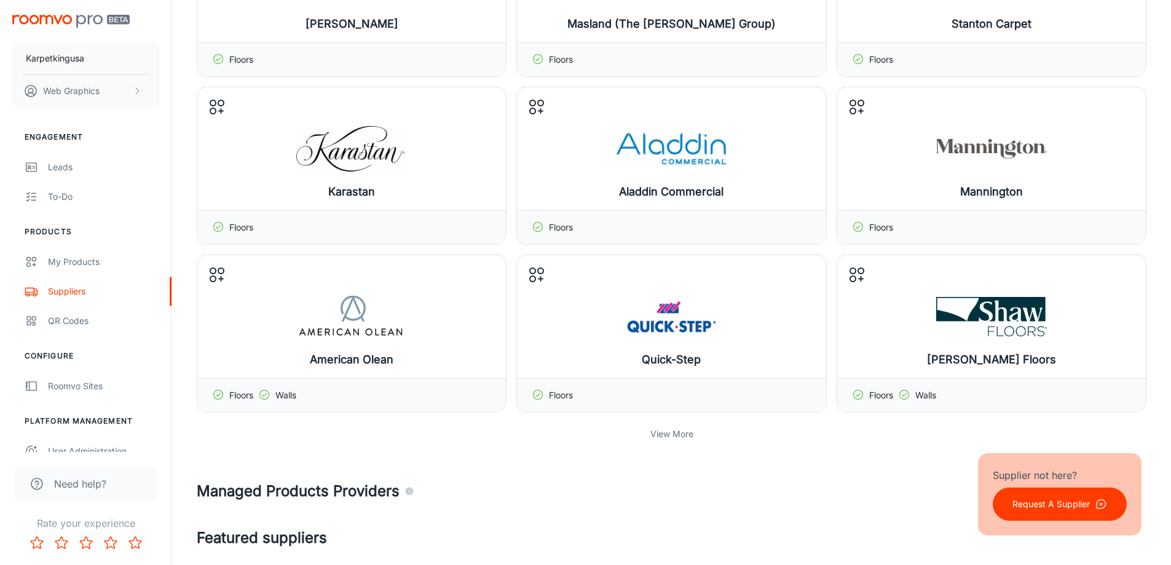
scroll to position [123, 0]
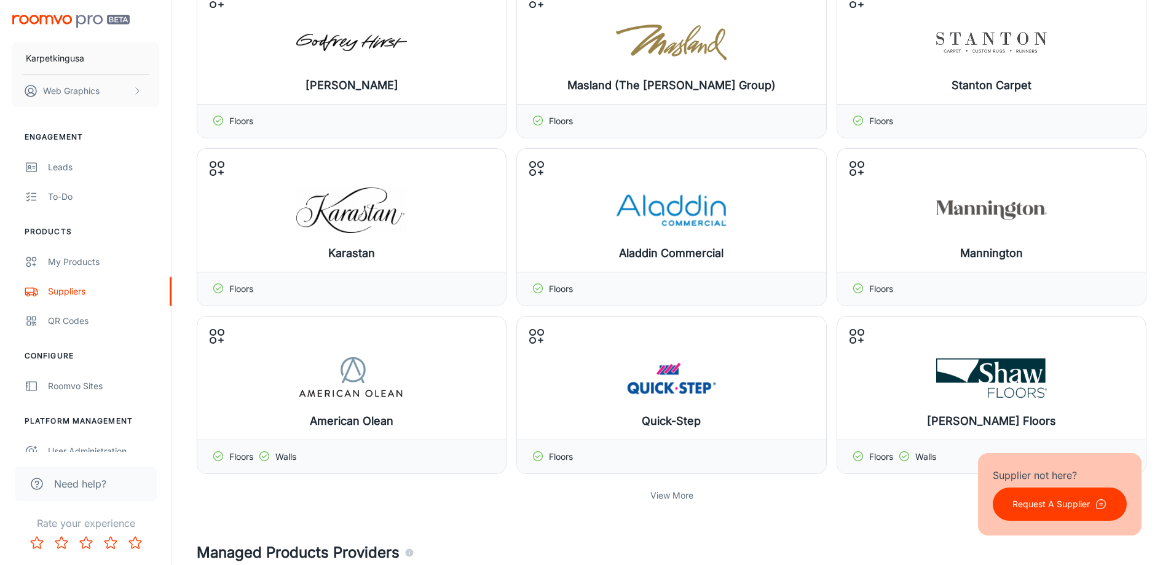
click at [663, 491] on p "View More" at bounding box center [672, 496] width 43 height 14
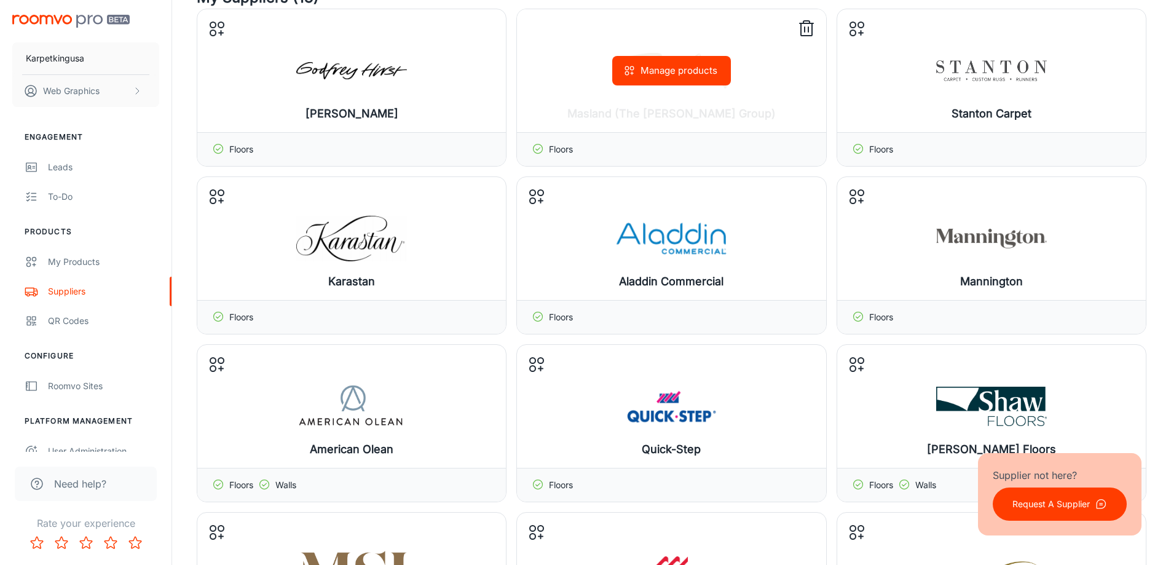
scroll to position [0, 0]
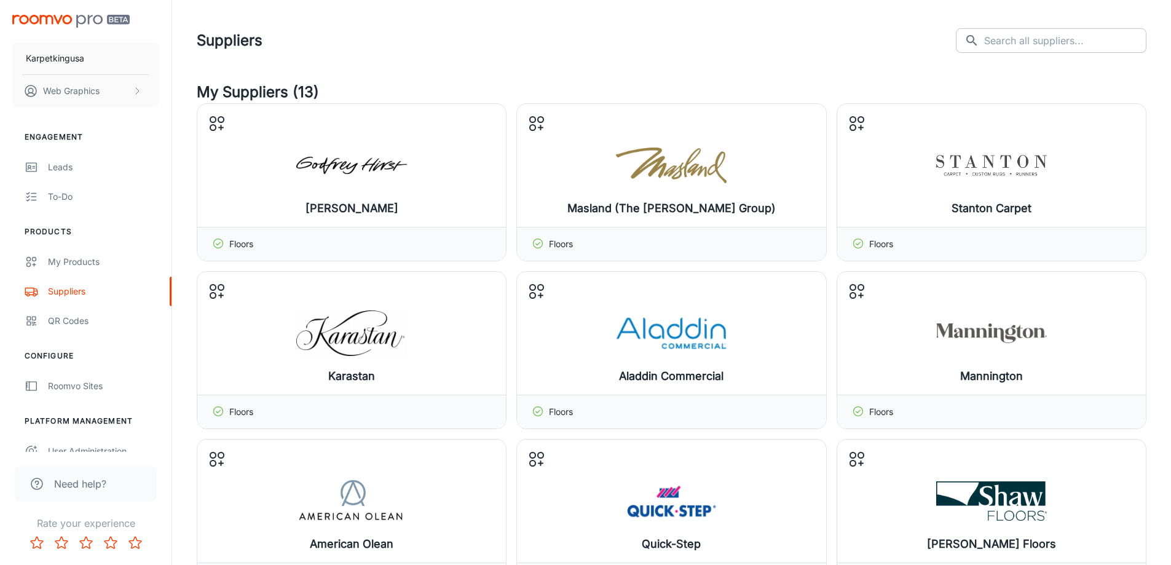
click at [1041, 39] on input "text" at bounding box center [1065, 40] width 162 height 25
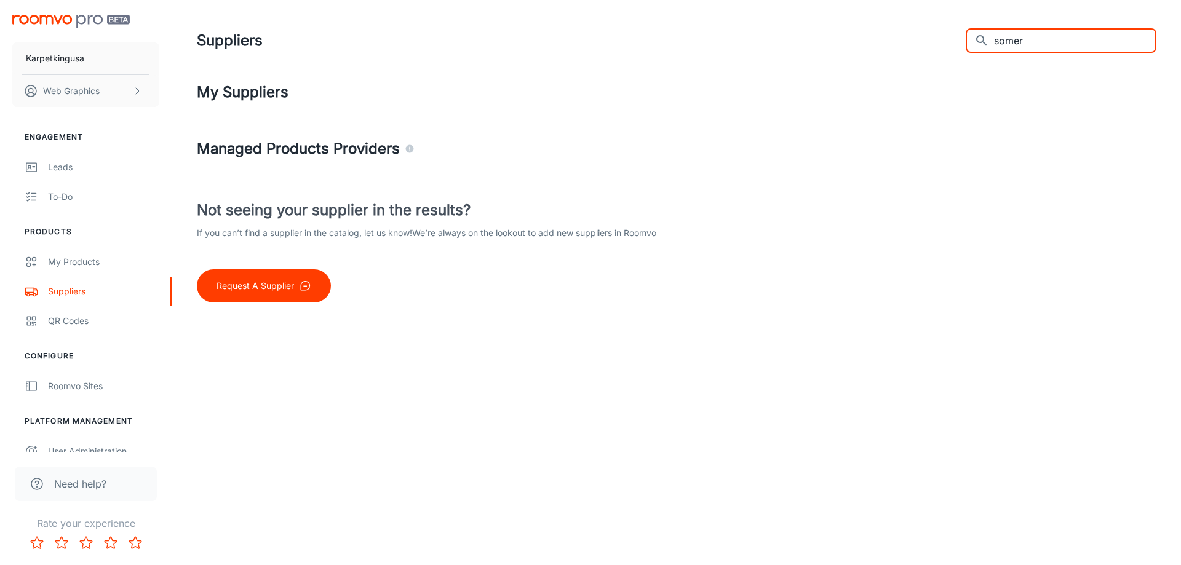
drag, startPoint x: 1055, startPoint y: 38, endPoint x: 833, endPoint y: 37, distance: 222.6
click at [835, 36] on div "Suppliers ​ somer ​" at bounding box center [676, 41] width 959 height 32
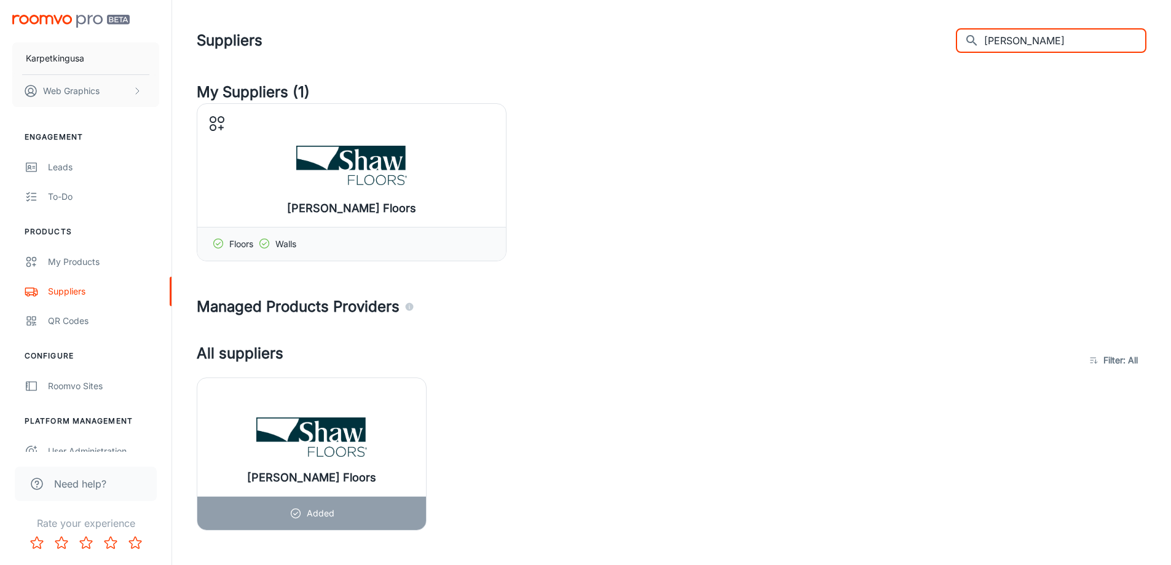
drag, startPoint x: 1040, startPoint y: 41, endPoint x: 678, endPoint y: 36, distance: 362.2
click at [702, 36] on div "Suppliers ​ [PERSON_NAME] ​" at bounding box center [672, 41] width 950 height 32
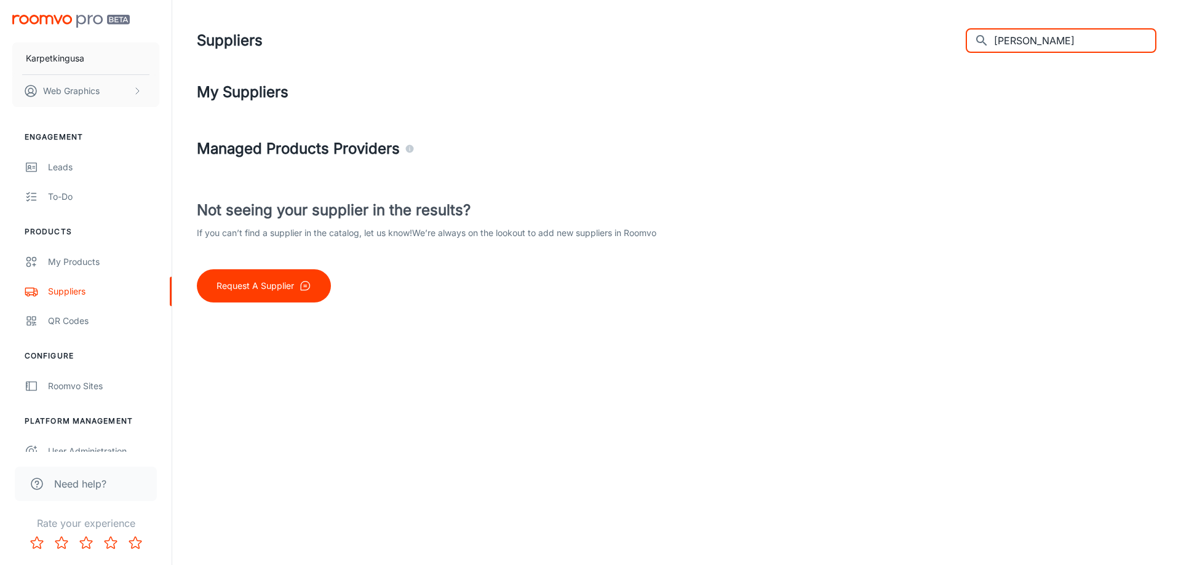
click at [1030, 43] on input "[PERSON_NAME]" at bounding box center [1075, 40] width 162 height 25
click at [1026, 42] on input "[PERSON_NAME]" at bounding box center [1075, 40] width 162 height 25
click at [1053, 44] on input "du ch" at bounding box center [1075, 40] width 162 height 25
type input "d"
